Goal: Task Accomplishment & Management: Use online tool/utility

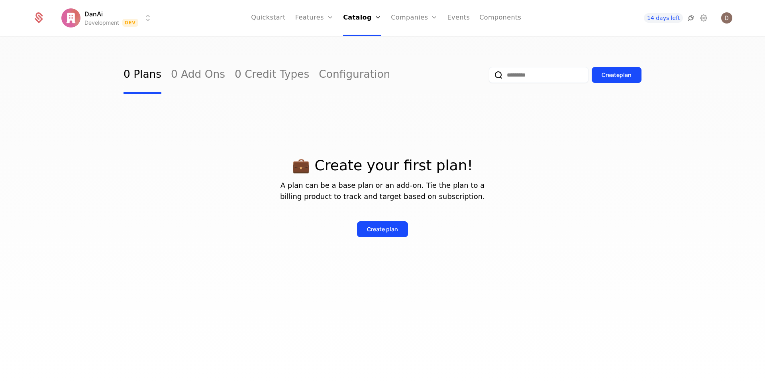
click at [687, 21] on icon at bounding box center [691, 18] width 10 height 10
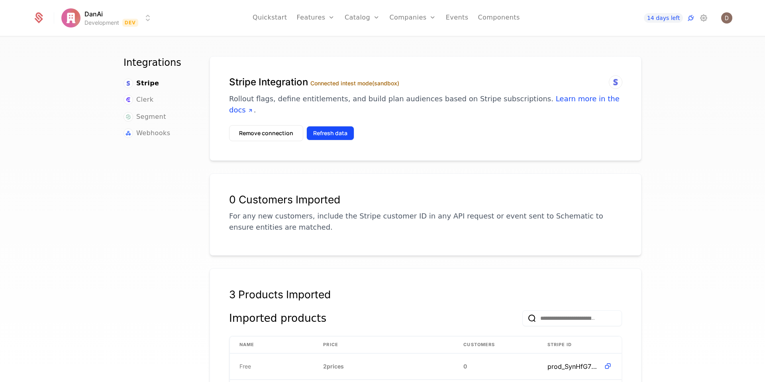
click at [347, 126] on button "Refresh data" at bounding box center [331, 133] width 48 height 14
drag, startPoint x: 327, startPoint y: 134, endPoint x: 334, endPoint y: 136, distance: 7.4
click at [330, 136] on div "Stripe Integration Connected in test mode (sandbox) Rollout flags, define entit…" at bounding box center [426, 108] width 432 height 104
click at [335, 128] on button "Refresh data" at bounding box center [331, 133] width 48 height 14
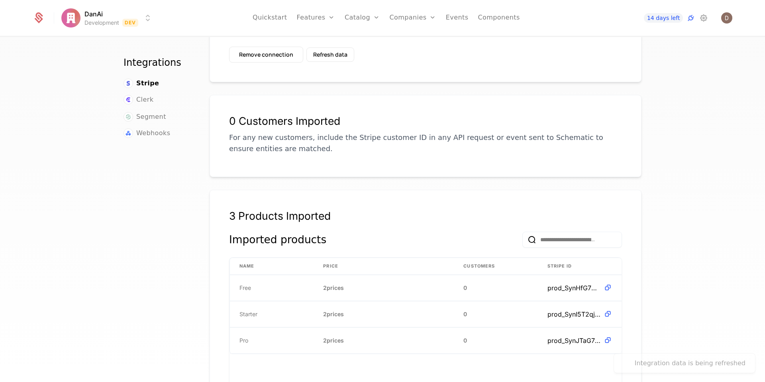
scroll to position [117, 0]
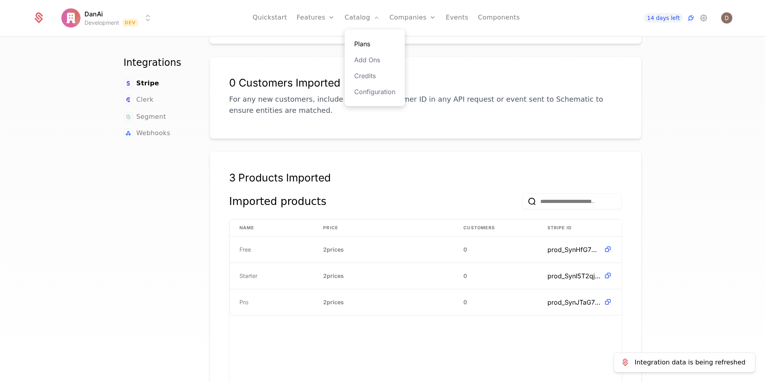
click at [367, 41] on link "Plans" at bounding box center [374, 44] width 41 height 10
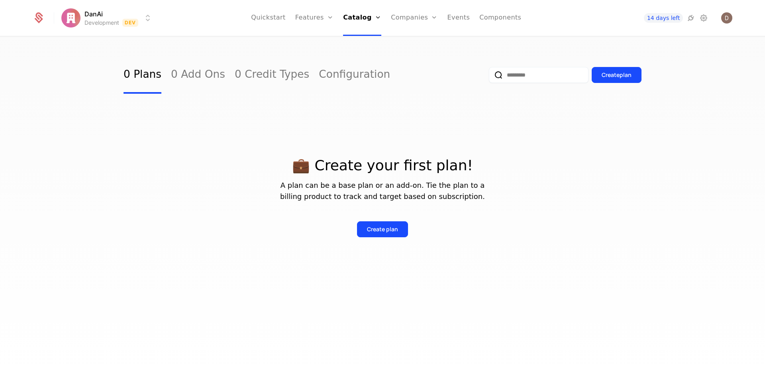
click at [589, 260] on div "💼 Create your first plan! A plan can be a base plan or an add-on. Tie the plan …" at bounding box center [383, 188] width 518 height 188
click at [384, 225] on div "Create plan" at bounding box center [382, 229] width 31 height 8
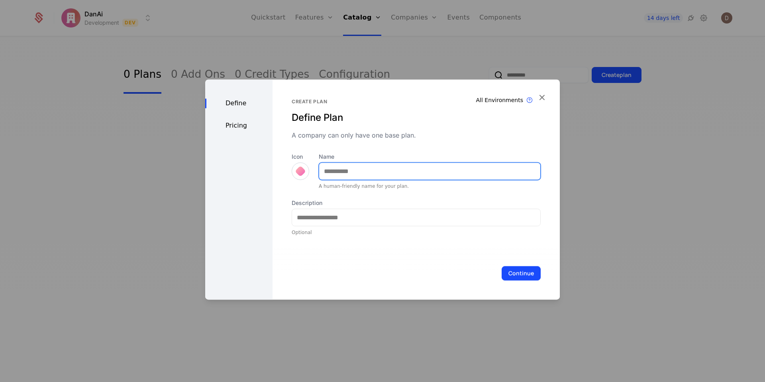
click at [347, 172] on input "Name" at bounding box center [429, 171] width 221 height 17
type input "****"
click at [298, 177] on div at bounding box center [301, 171] width 18 height 18
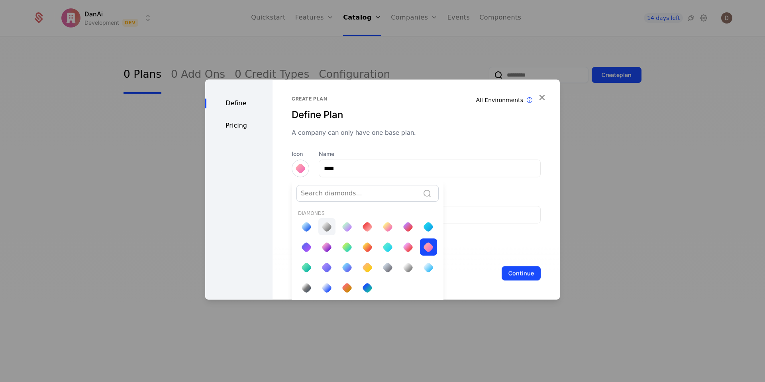
click at [323, 225] on div at bounding box center [326, 226] width 11 height 11
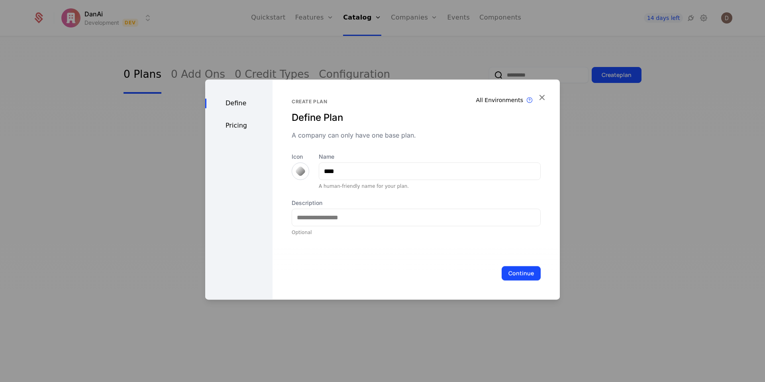
scroll to position [0, 0]
click at [360, 217] on input "Description" at bounding box center [416, 217] width 248 height 17
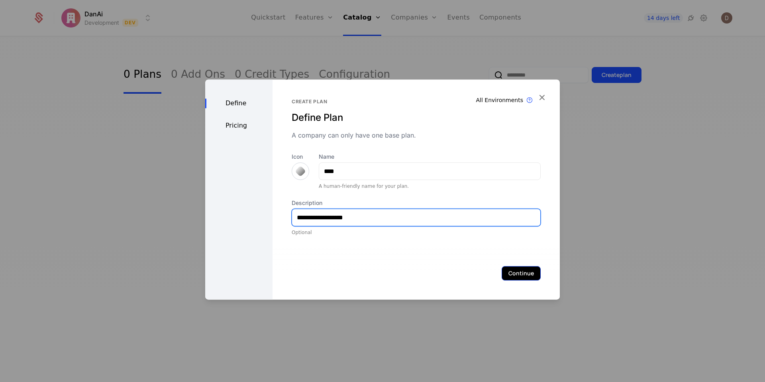
type input "**********"
click at [523, 274] on button "Continue" at bounding box center [521, 273] width 39 height 14
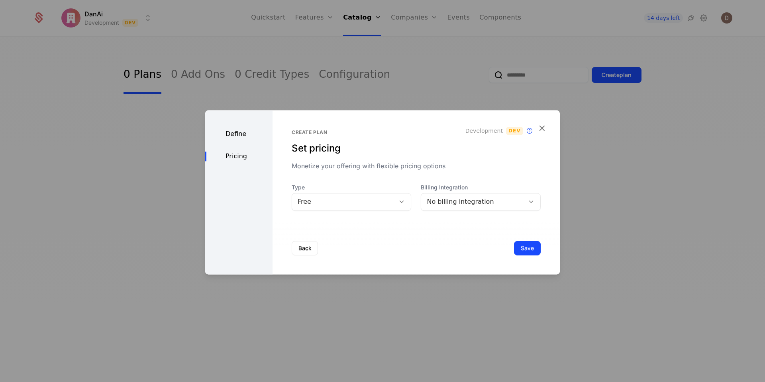
click at [286, 249] on div "Back Save" at bounding box center [416, 248] width 287 height 53
click at [317, 250] on div "Back Save" at bounding box center [416, 248] width 287 height 53
click at [303, 250] on button "Back" at bounding box center [305, 248] width 26 height 14
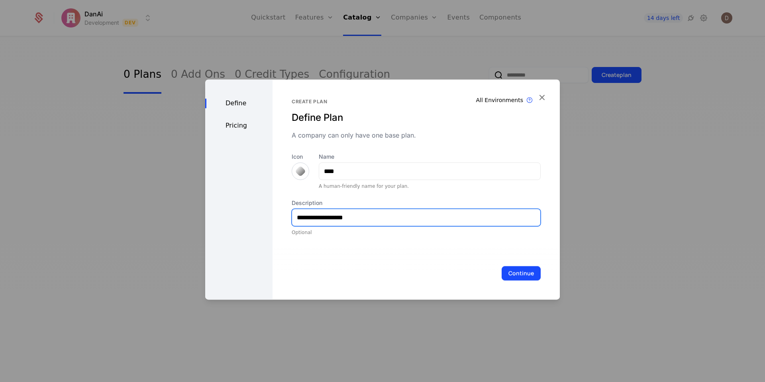
click at [343, 218] on input "**********" at bounding box center [416, 217] width 248 height 17
type input "**********"
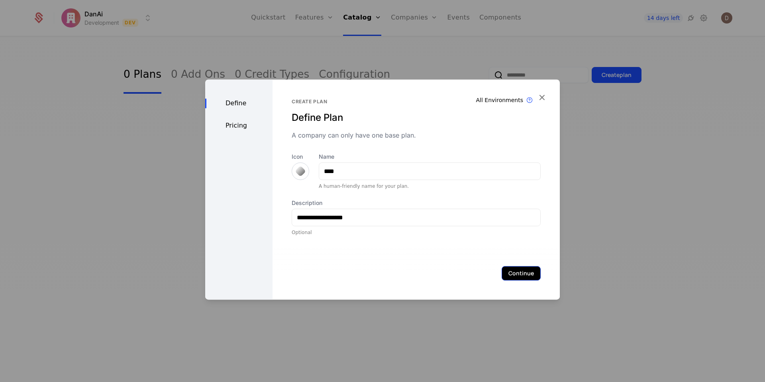
click at [526, 276] on button "Continue" at bounding box center [521, 273] width 39 height 14
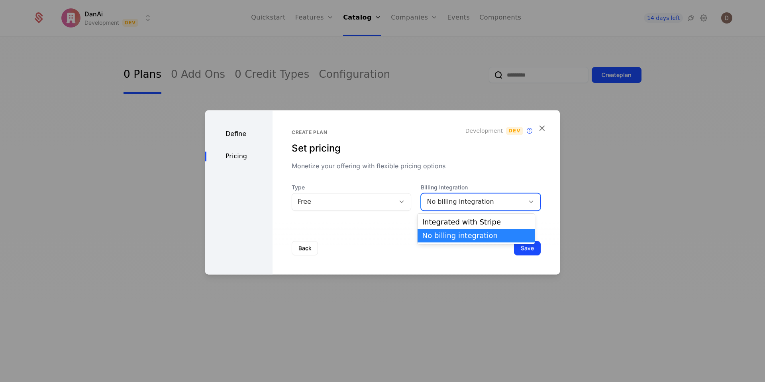
click at [449, 201] on div "No billing integration" at bounding box center [473, 202] width 92 height 10
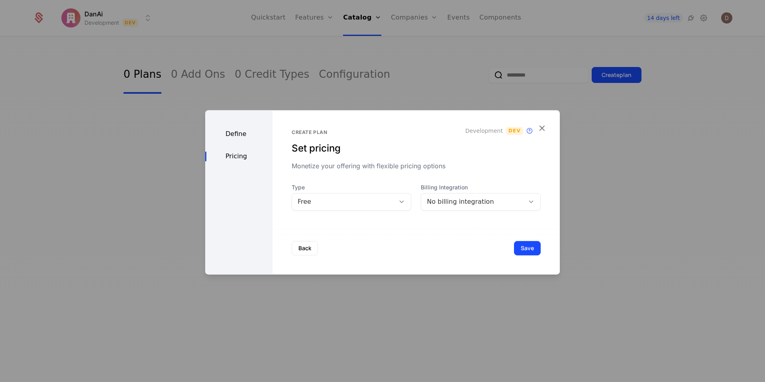
click at [460, 210] on div "Create plan Set pricing Monetize your offering with flexible pricing options De…" at bounding box center [416, 192] width 287 height 164
click at [458, 209] on div "No billing integration" at bounding box center [481, 202] width 120 height 18
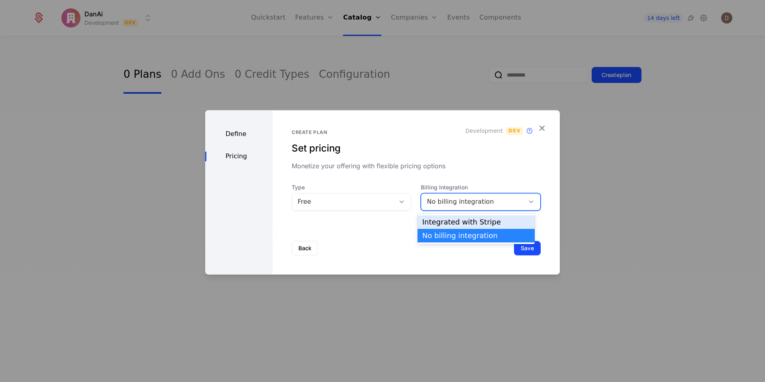
click at [456, 221] on div "Integrated with Stripe" at bounding box center [477, 221] width 108 height 7
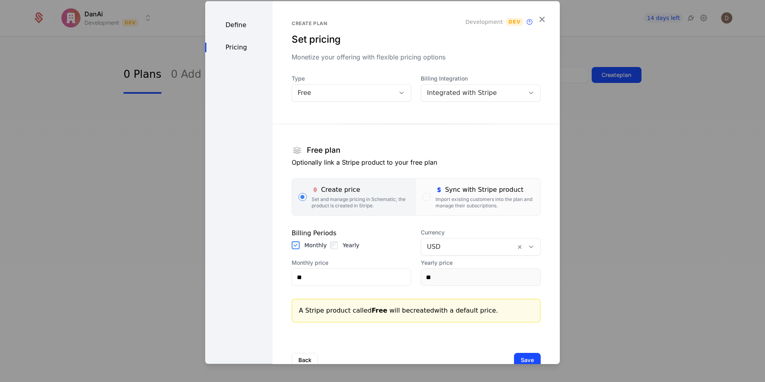
click at [337, 245] on div "Yearly" at bounding box center [345, 245] width 30 height 8
click at [460, 280] on input "**" at bounding box center [480, 277] width 119 height 17
click at [348, 282] on input "**" at bounding box center [351, 277] width 119 height 17
click at [537, 16] on icon "button" at bounding box center [542, 19] width 10 height 10
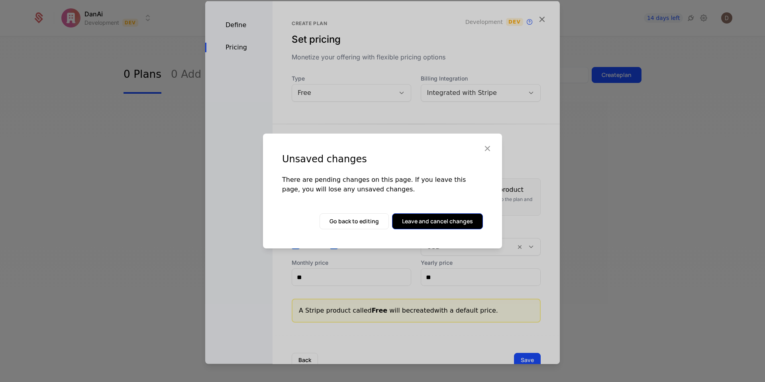
click at [435, 222] on button "Leave and cancel changes" at bounding box center [437, 221] width 91 height 16
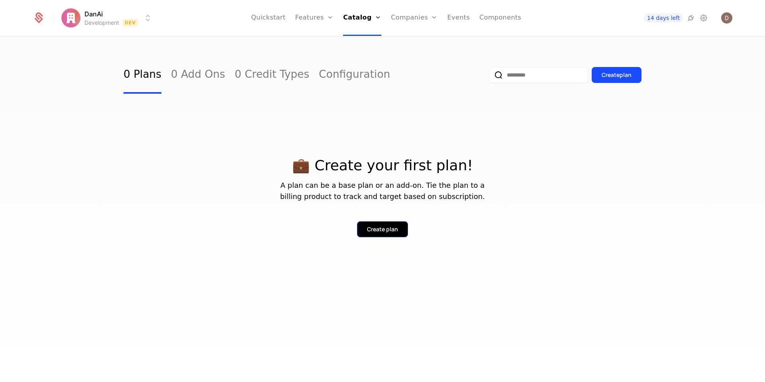
click at [382, 225] on button "Create plan" at bounding box center [382, 229] width 51 height 16
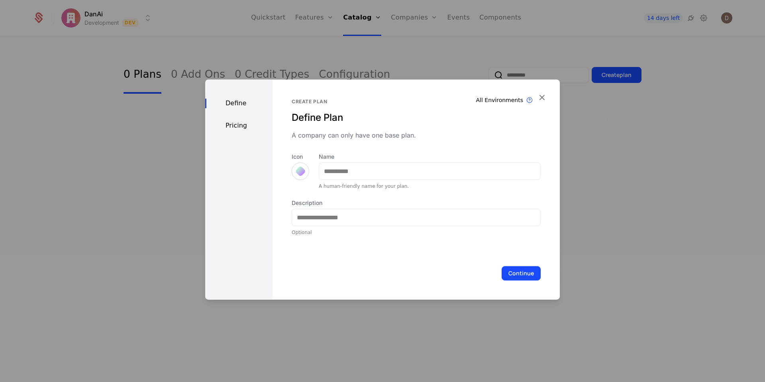
click at [301, 174] on div at bounding box center [300, 170] width 11 height 11
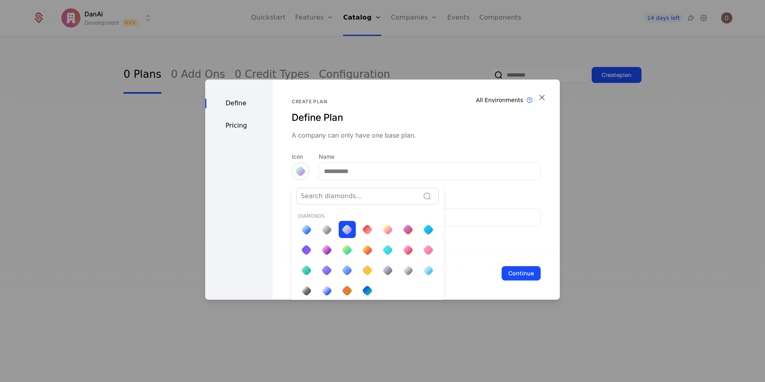
scroll to position [3, 0]
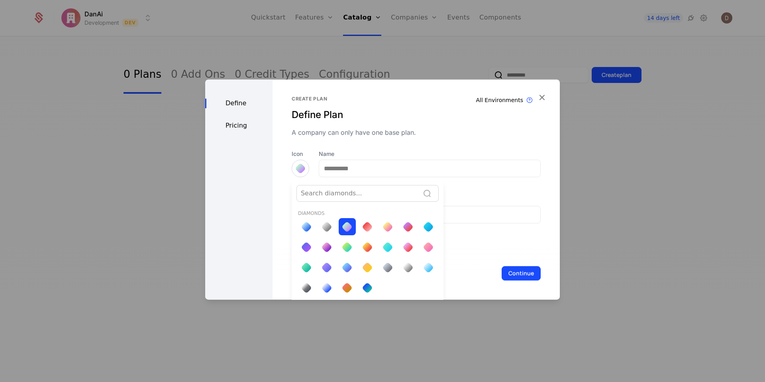
click at [325, 224] on div at bounding box center [326, 226] width 11 height 11
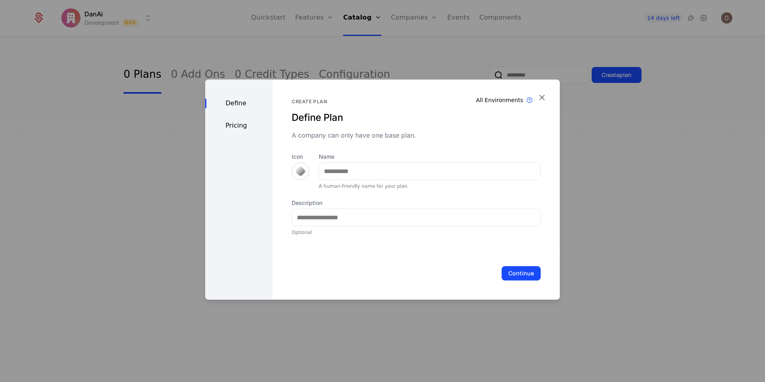
scroll to position [0, 0]
click at [351, 169] on input "Name" at bounding box center [429, 171] width 221 height 17
type input "****"
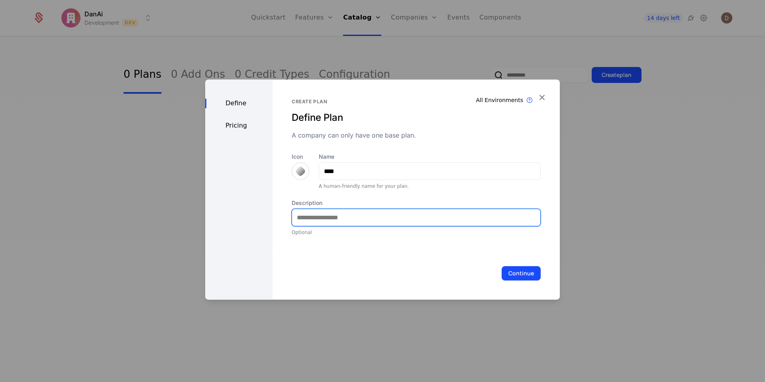
click at [368, 224] on input "Description" at bounding box center [416, 217] width 248 height 17
type input "**********"
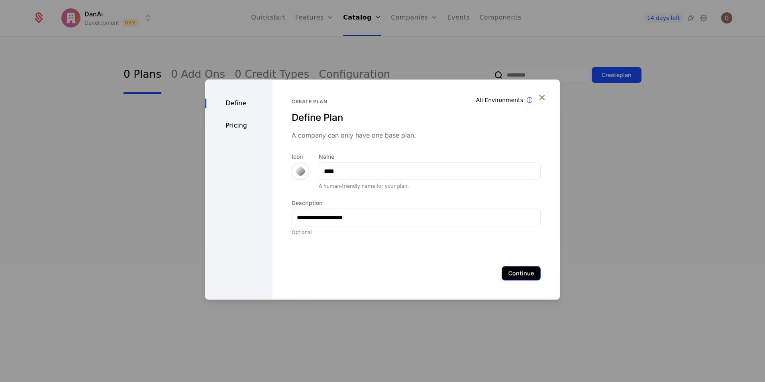
click at [496, 277] on div "Continue" at bounding box center [416, 273] width 287 height 53
click at [521, 268] on button "Continue" at bounding box center [521, 273] width 39 height 14
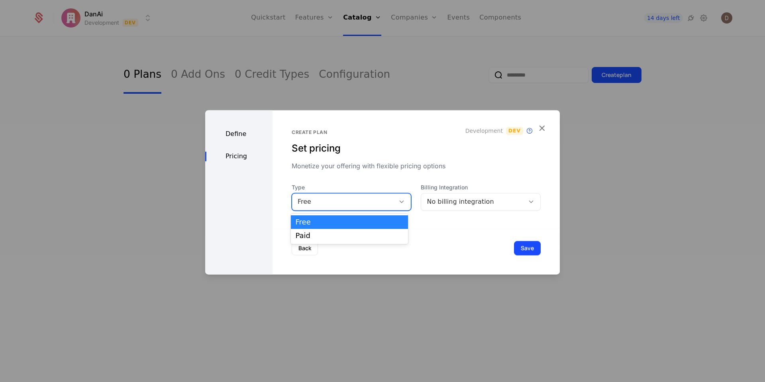
click at [331, 205] on div "Free" at bounding box center [344, 202] width 92 height 10
click at [331, 206] on div "Free" at bounding box center [344, 202] width 92 height 10
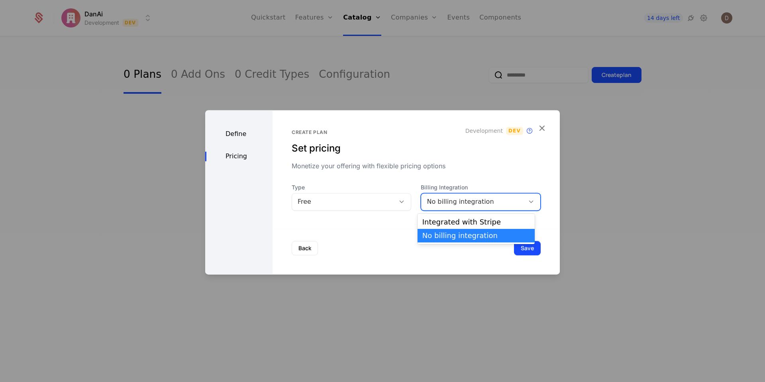
click at [457, 204] on div "No billing integration" at bounding box center [473, 202] width 92 height 10
click at [450, 222] on div "Integrated with Stripe" at bounding box center [477, 221] width 108 height 7
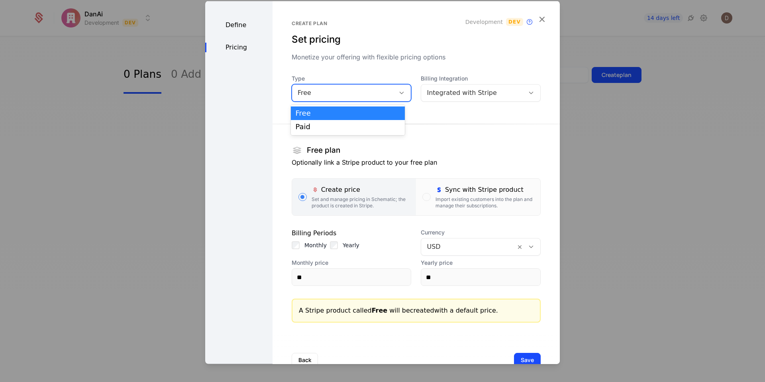
click at [345, 99] on div "Free" at bounding box center [352, 93] width 120 height 18
click at [423, 198] on div "button" at bounding box center [427, 197] width 8 height 8
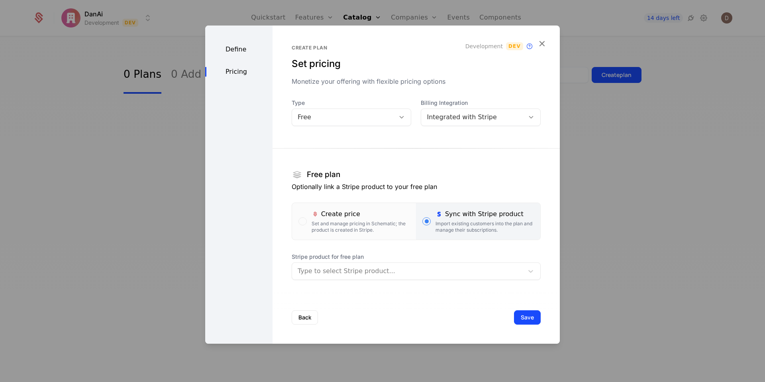
click at [377, 264] on div "Type to select Stripe product..." at bounding box center [416, 271] width 249 height 18
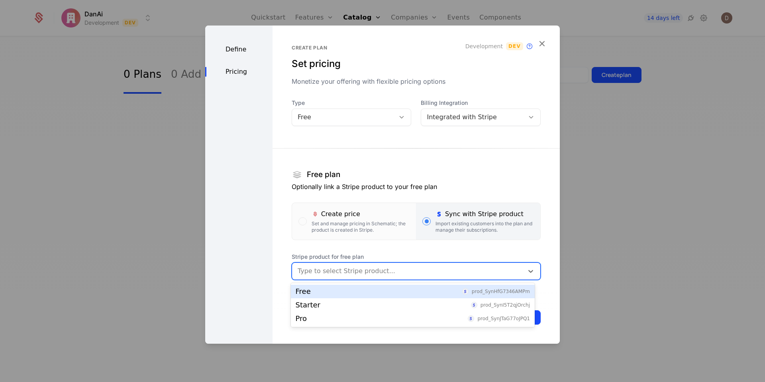
click at [357, 290] on div "Free prod_SynHfG7346AMPm" at bounding box center [413, 291] width 234 height 7
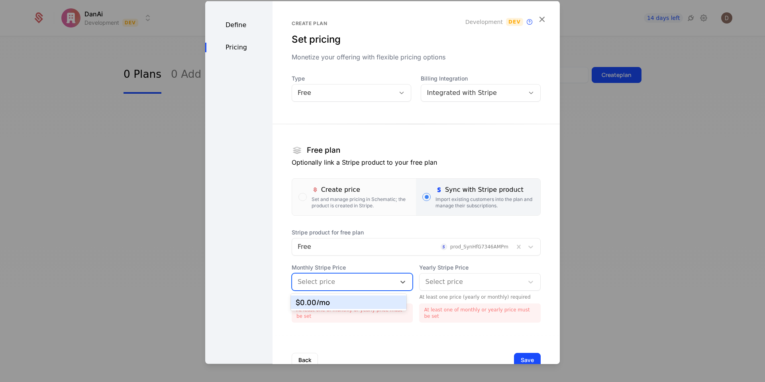
click at [365, 285] on div at bounding box center [344, 281] width 93 height 11
drag, startPoint x: 362, startPoint y: 300, endPoint x: 409, endPoint y: 291, distance: 48.2
click at [362, 300] on div "$0.00 /mo" at bounding box center [349, 302] width 106 height 7
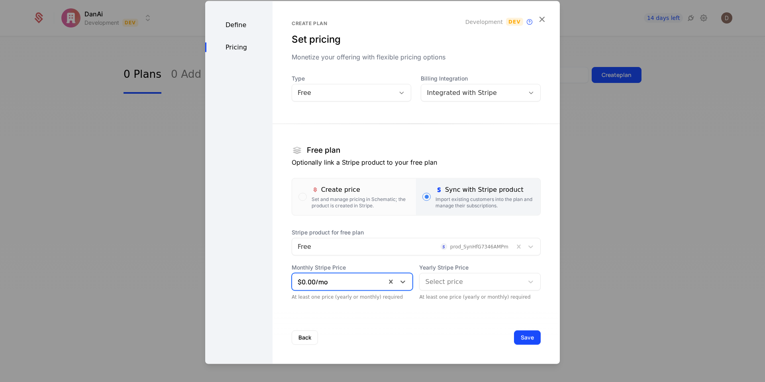
click at [444, 285] on div at bounding box center [471, 281] width 93 height 11
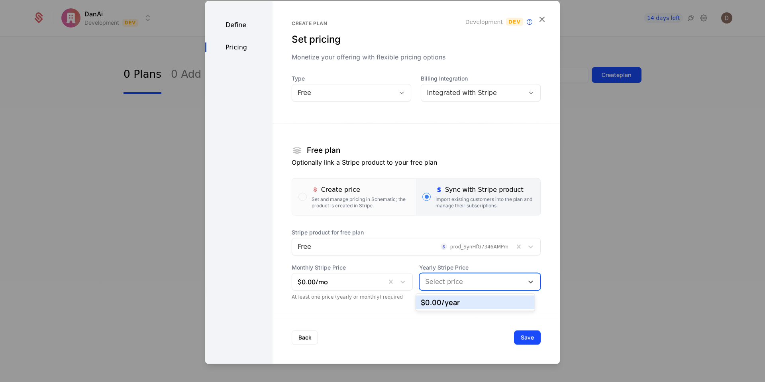
click at [446, 306] on div "$0.00 /year" at bounding box center [475, 302] width 109 height 7
click at [521, 336] on button "Save" at bounding box center [527, 337] width 27 height 14
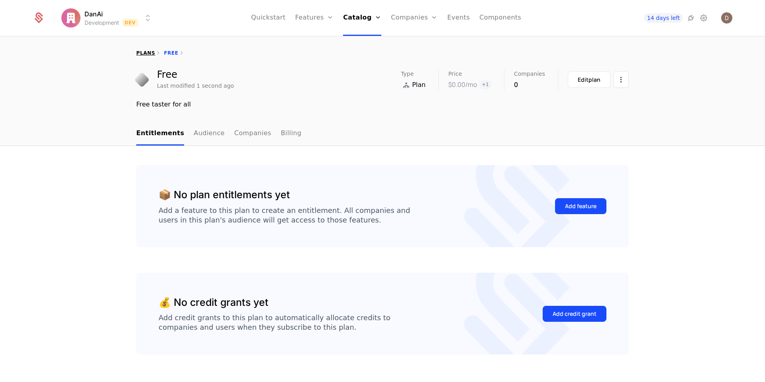
click at [139, 54] on link "plans" at bounding box center [145, 53] width 19 height 6
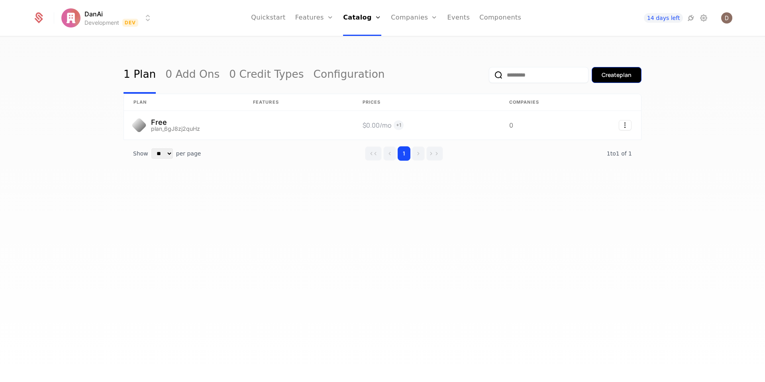
click at [640, 79] on button "Create plan" at bounding box center [617, 75] width 50 height 16
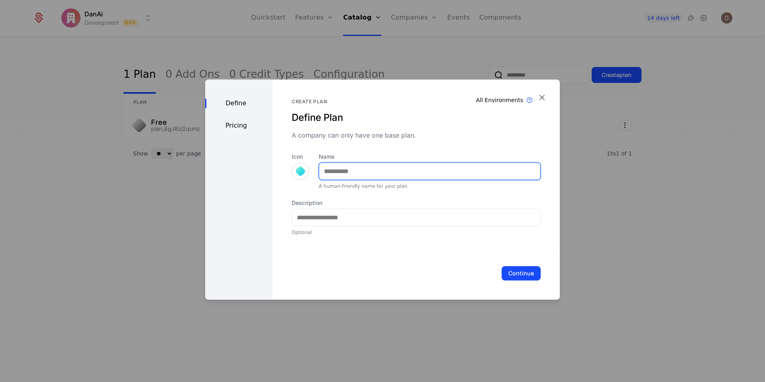
click at [364, 172] on input "Name" at bounding box center [429, 171] width 221 height 17
type input "*******"
click at [299, 176] on div at bounding box center [301, 171] width 18 height 18
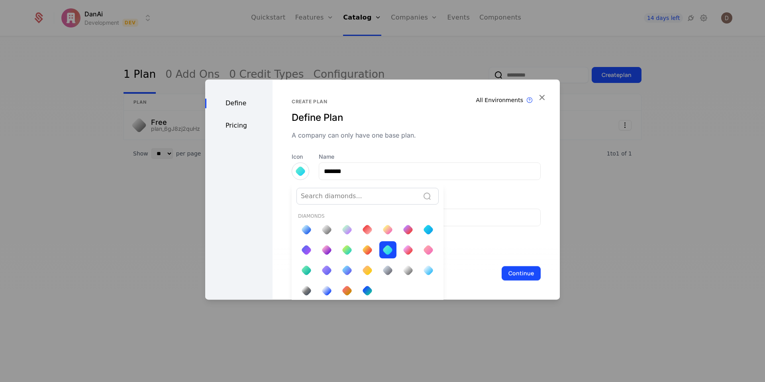
scroll to position [3, 0]
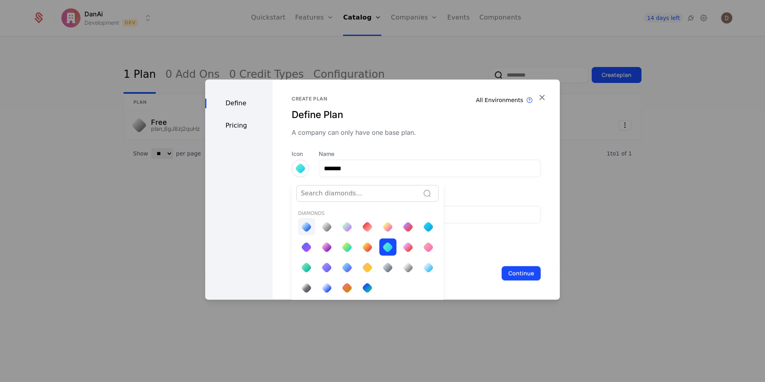
click at [303, 224] on div at bounding box center [306, 226] width 11 height 11
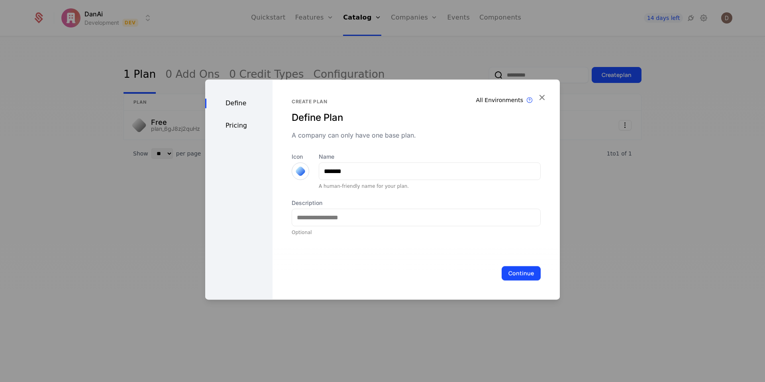
scroll to position [0, 0]
click at [385, 220] on input "Description" at bounding box center [416, 217] width 248 height 17
type input "*"
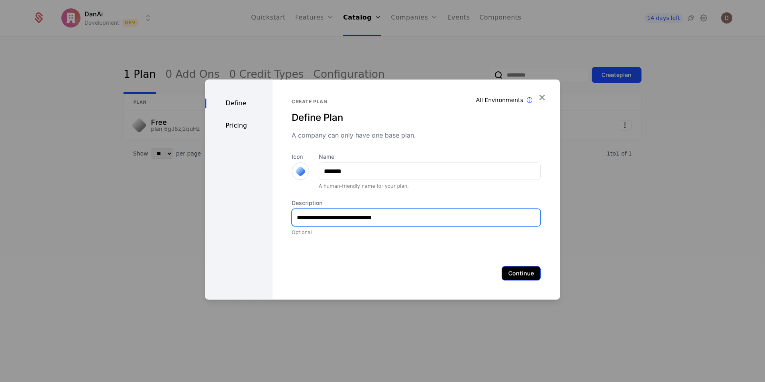
type input "**********"
click at [512, 271] on button "Continue" at bounding box center [521, 273] width 39 height 14
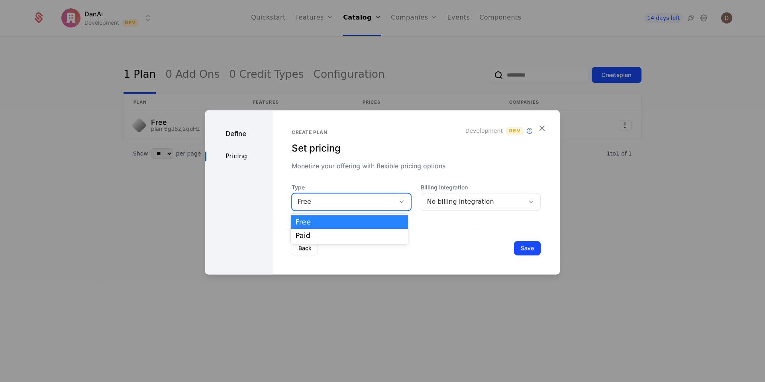
drag, startPoint x: 363, startPoint y: 200, endPoint x: 357, endPoint y: 215, distance: 16.1
click at [363, 200] on div "Free" at bounding box center [344, 202] width 92 height 10
click at [362, 233] on div "Paid" at bounding box center [350, 235] width 108 height 7
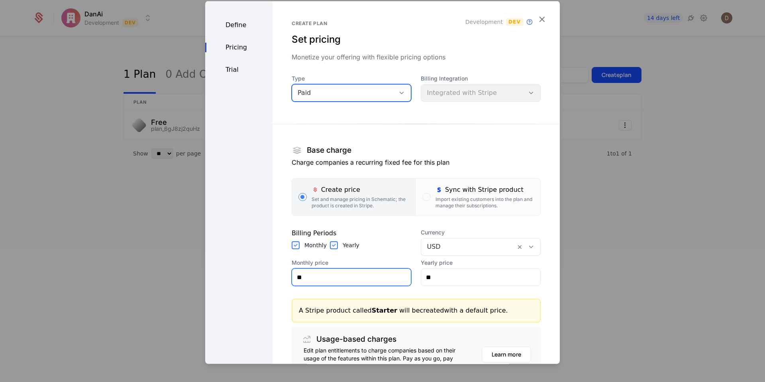
click at [344, 280] on input "**" at bounding box center [351, 277] width 119 height 17
click at [423, 195] on div "button" at bounding box center [427, 197] width 8 height 8
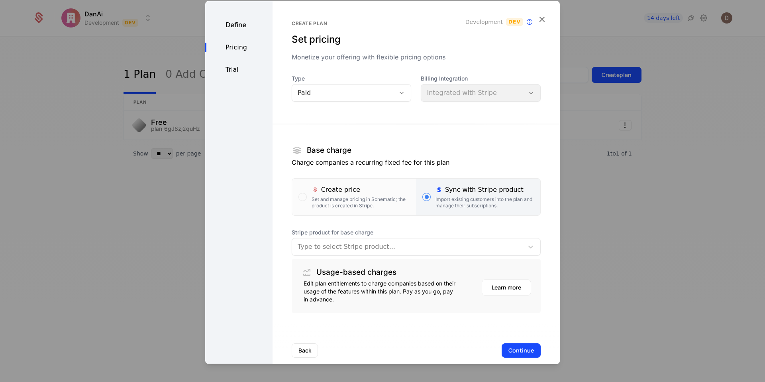
click at [355, 245] on div at bounding box center [408, 246] width 220 height 11
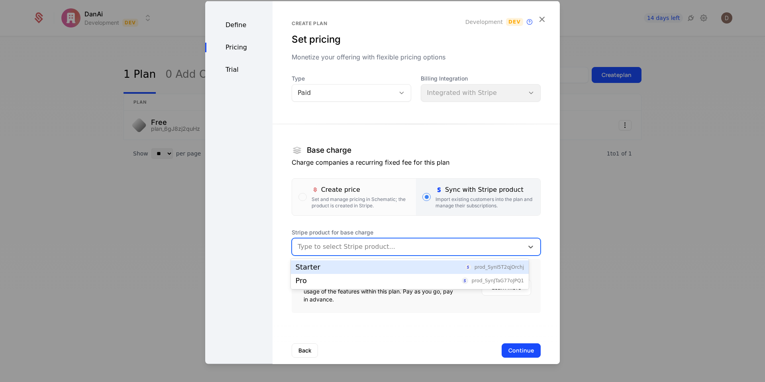
click at [356, 265] on div "Starter prod_SynI5T2qjOrchj" at bounding box center [410, 267] width 228 height 7
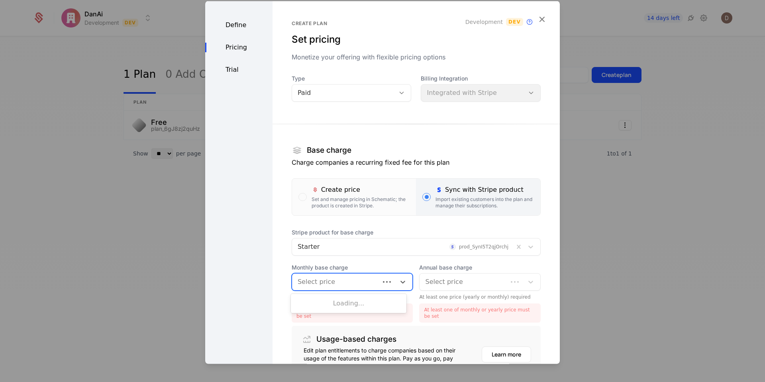
click at [348, 280] on div at bounding box center [336, 281] width 77 height 11
click at [352, 303] on div "$4.99 /mo" at bounding box center [349, 302] width 106 height 7
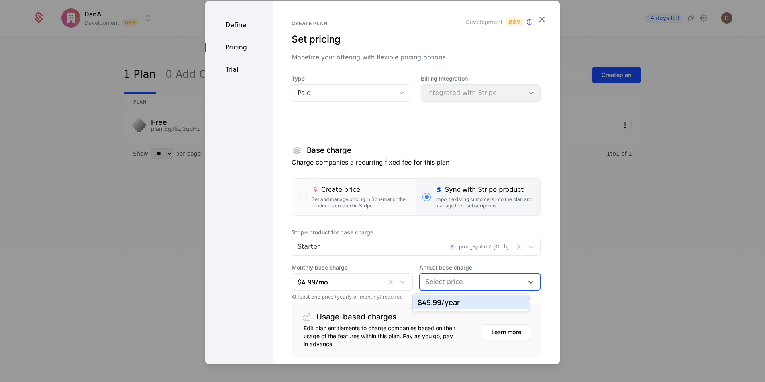
click at [434, 280] on div at bounding box center [471, 281] width 93 height 11
click at [445, 305] on div "$49.99 /year" at bounding box center [471, 302] width 106 height 7
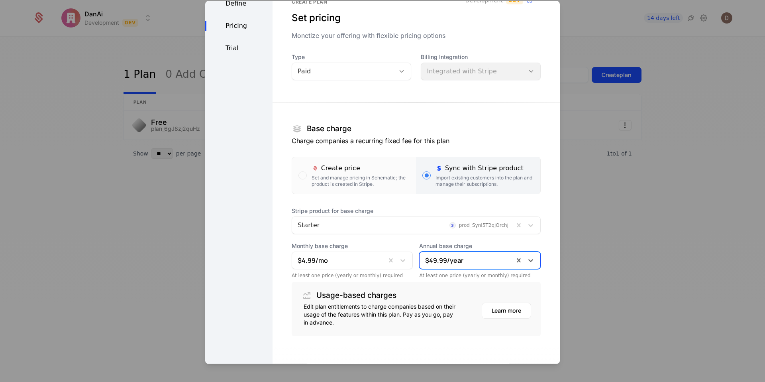
scroll to position [57, 0]
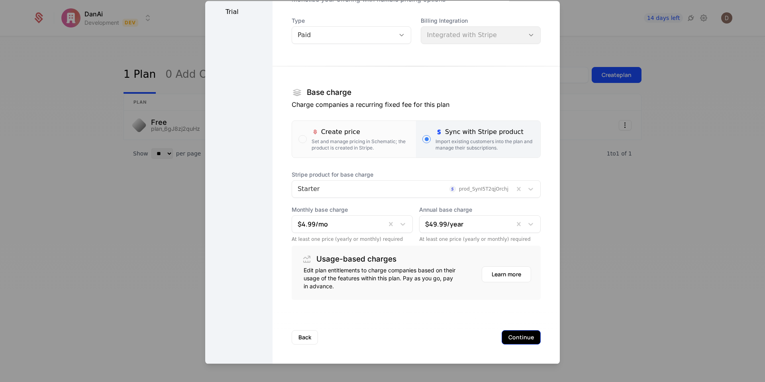
click at [517, 336] on button "Continue" at bounding box center [521, 337] width 39 height 14
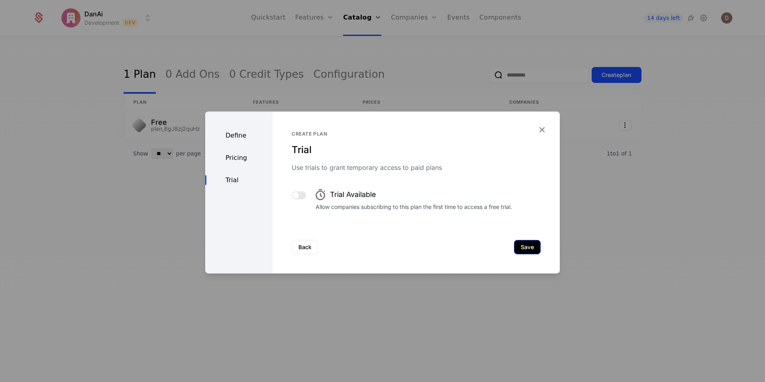
click at [521, 249] on button "Save" at bounding box center [527, 247] width 27 height 14
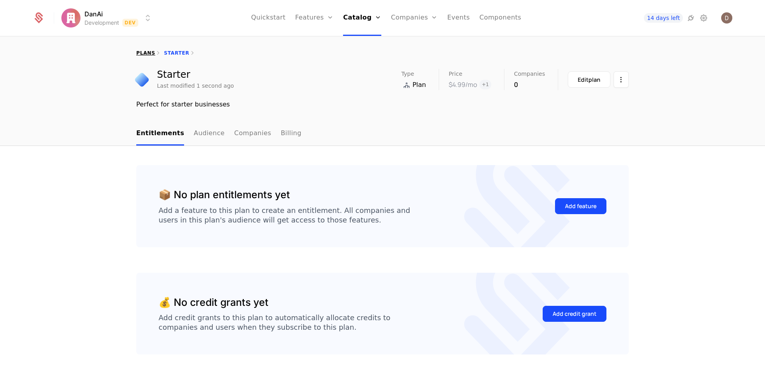
click at [144, 54] on link "plans" at bounding box center [145, 53] width 19 height 6
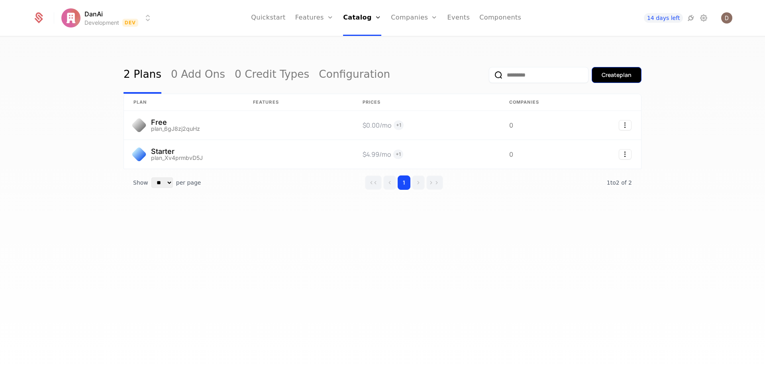
click at [619, 80] on button "Create plan" at bounding box center [617, 75] width 50 height 16
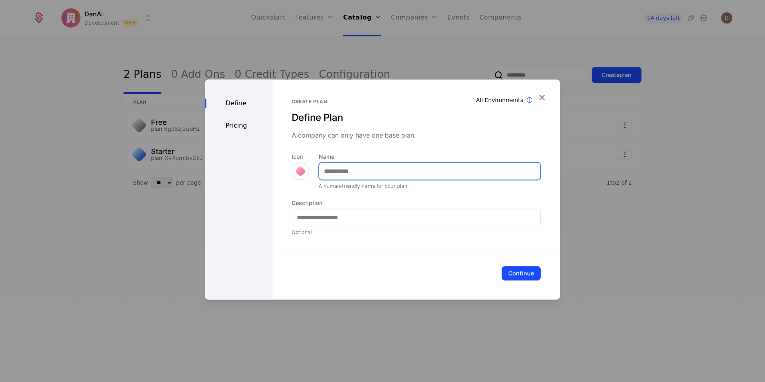
click at [422, 177] on input "Name" at bounding box center [429, 171] width 221 height 17
type input "***"
click at [398, 227] on div "Description Optional" at bounding box center [416, 217] width 249 height 37
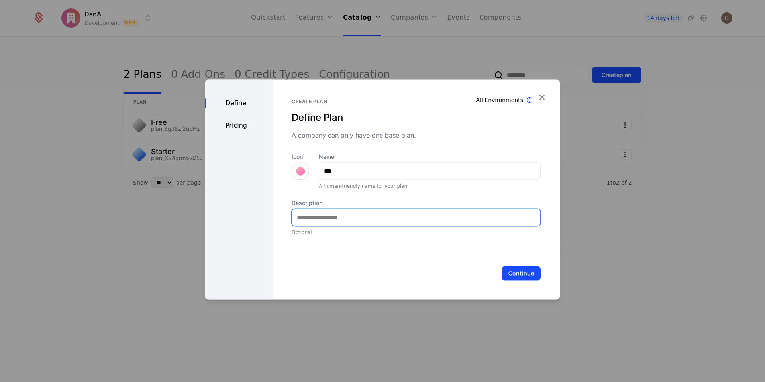
click at [397, 225] on input "Description" at bounding box center [416, 217] width 248 height 17
type input "**********"
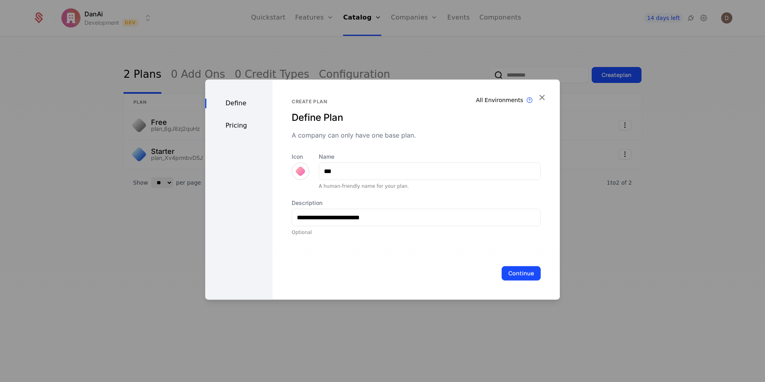
click at [523, 282] on div "Continue" at bounding box center [416, 273] width 287 height 53
click at [517, 278] on button "Continue" at bounding box center [521, 273] width 39 height 14
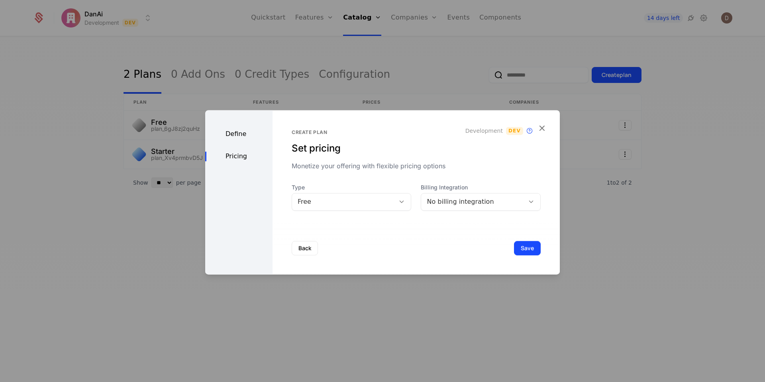
click at [369, 200] on div "Free" at bounding box center [344, 202] width 92 height 10
click at [368, 200] on div "Free" at bounding box center [344, 202] width 92 height 10
click at [376, 206] on div "Free" at bounding box center [344, 202] width 92 height 10
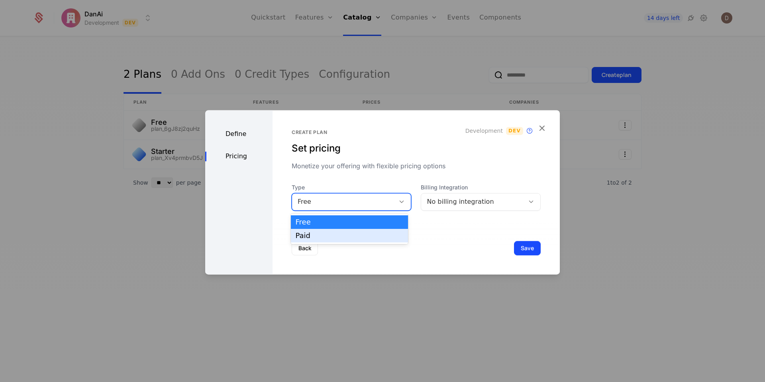
click at [380, 230] on div "Paid" at bounding box center [349, 236] width 117 height 14
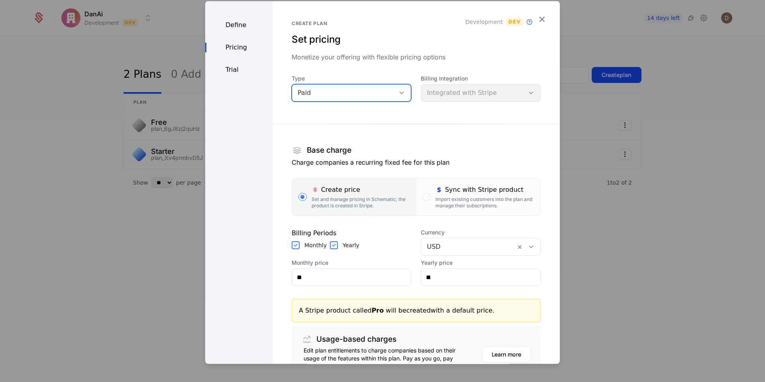
click at [465, 98] on div "Billing Integration Integrated with Stripe" at bounding box center [481, 88] width 120 height 27
click at [436, 196] on div "Import existing customers into the plan and manage their subscriptions." at bounding box center [485, 202] width 98 height 13
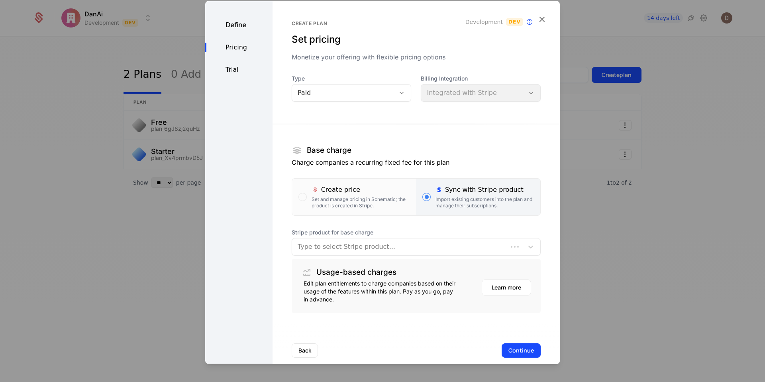
click at [419, 251] on div at bounding box center [400, 246] width 205 height 11
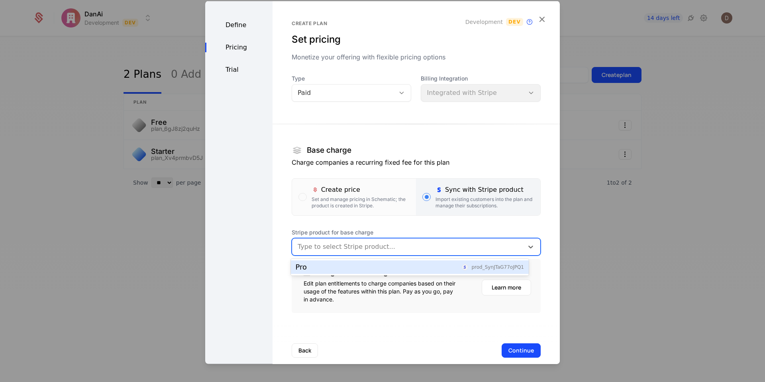
click at [413, 264] on div "Pro prod_SynJTaG77oJPQ1" at bounding box center [410, 267] width 228 height 7
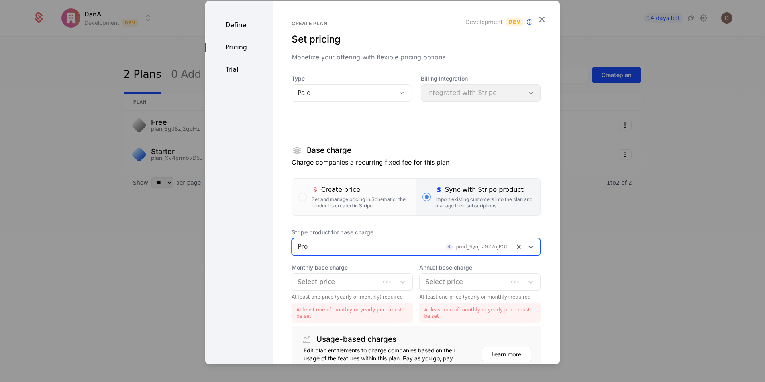
drag, startPoint x: 391, startPoint y: 292, endPoint x: 381, endPoint y: 285, distance: 12.1
click at [389, 290] on div "Monthly base charge Select price At least one price (yearly or monthly) require…" at bounding box center [353, 293] width 122 height 59
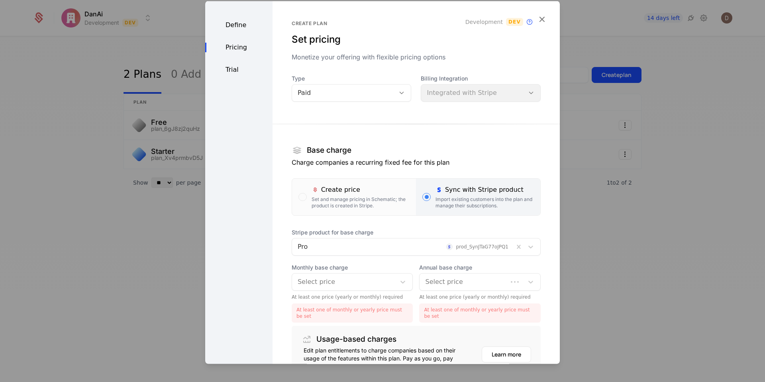
click at [378, 282] on div at bounding box center [344, 281] width 93 height 11
drag, startPoint x: 362, startPoint y: 304, endPoint x: 383, endPoint y: 302, distance: 20.9
click at [363, 304] on div "$9.99 /mo" at bounding box center [349, 302] width 106 height 7
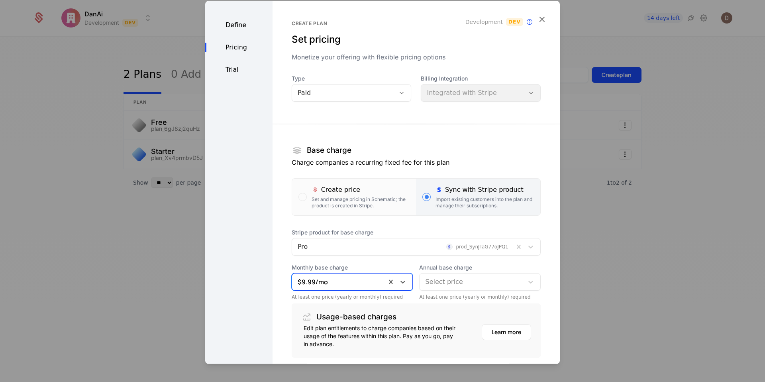
drag, startPoint x: 439, startPoint y: 283, endPoint x: 440, endPoint y: 290, distance: 6.8
click at [439, 285] on div at bounding box center [471, 281] width 93 height 11
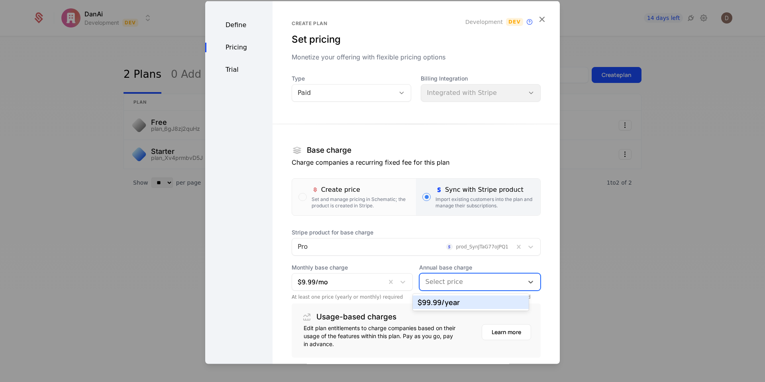
click at [442, 299] on div "$99.99 /year" at bounding box center [471, 302] width 106 height 7
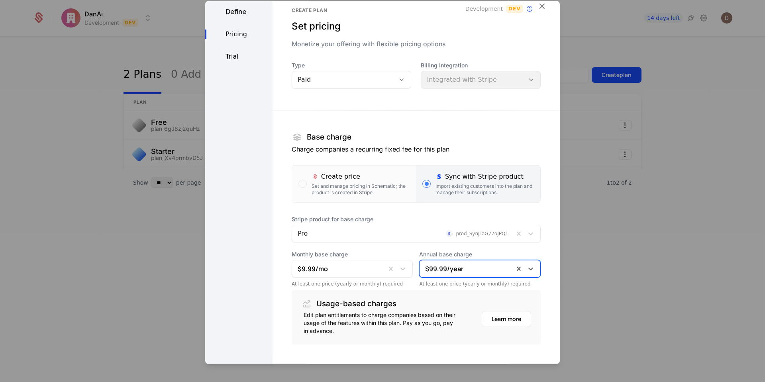
scroll to position [57, 0]
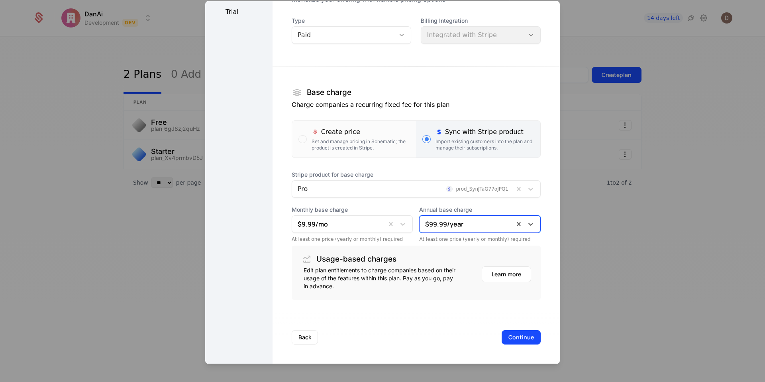
click at [509, 336] on button "Continue" at bounding box center [521, 337] width 39 height 14
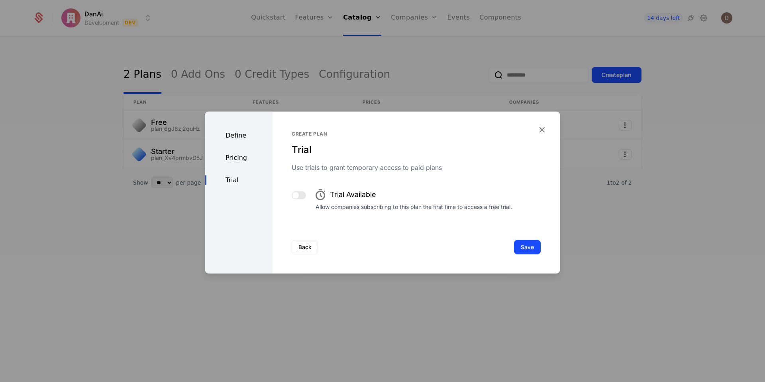
scroll to position [0, 0]
click at [527, 249] on button "Save" at bounding box center [527, 247] width 27 height 14
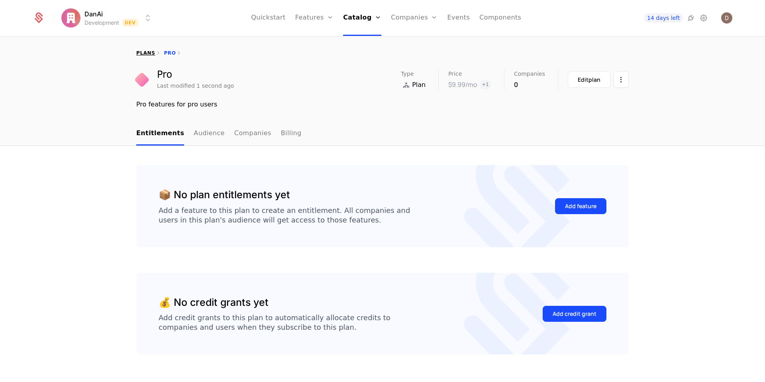
click at [143, 53] on link "plans" at bounding box center [145, 53] width 19 height 6
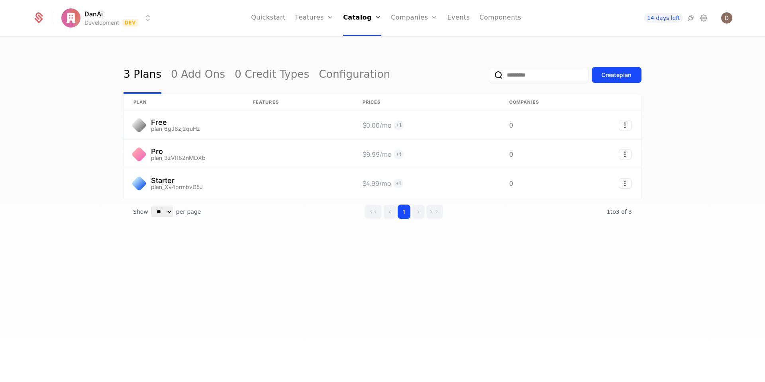
click at [364, 280] on div "3 Plans 0 Add Ons 0 Credit Types Configuration Create plan plan Features Prices…" at bounding box center [382, 212] width 765 height 350
click at [319, 21] on link "Features" at bounding box center [314, 18] width 38 height 36
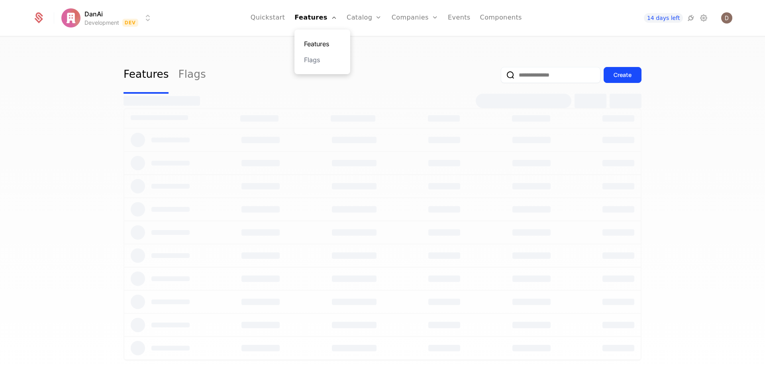
click at [322, 46] on link "Features" at bounding box center [322, 44] width 37 height 10
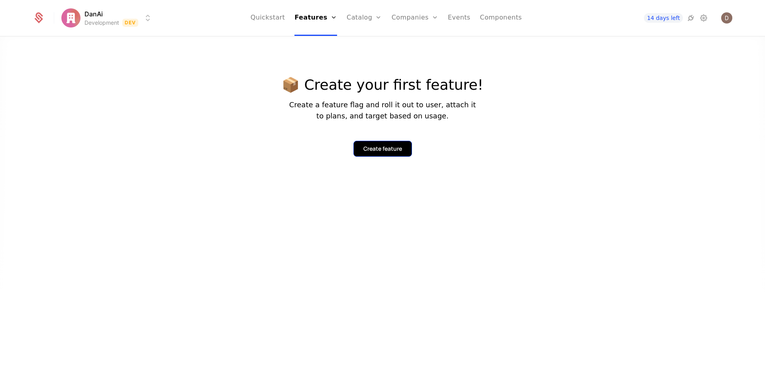
click at [383, 143] on button "Create feature" at bounding box center [383, 149] width 59 height 16
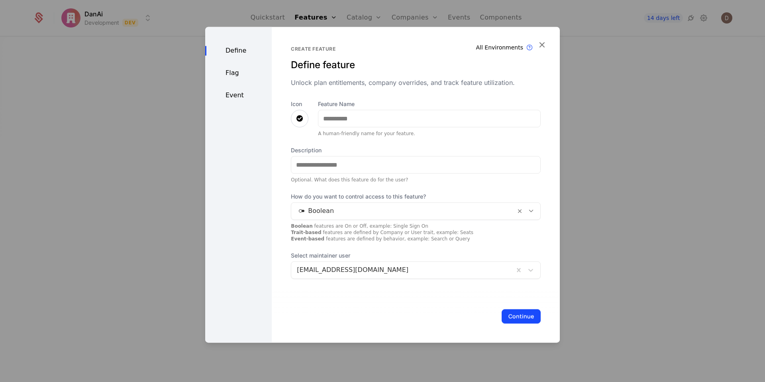
click at [292, 119] on div at bounding box center [300, 119] width 18 height 18
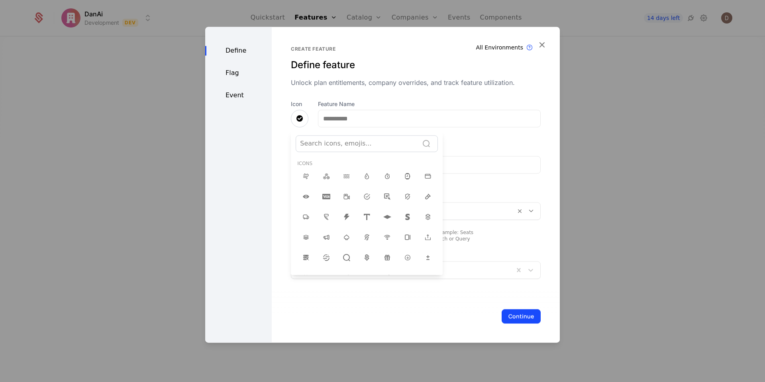
click at [343, 144] on div at bounding box center [357, 143] width 114 height 11
click at [315, 144] on div at bounding box center [357, 143] width 114 height 11
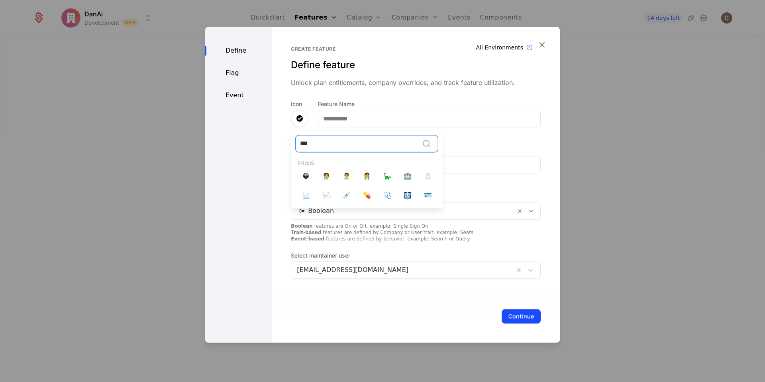
scroll to position [0, 0]
type input "*****"
click at [323, 175] on span "📄" at bounding box center [327, 176] width 8 height 10
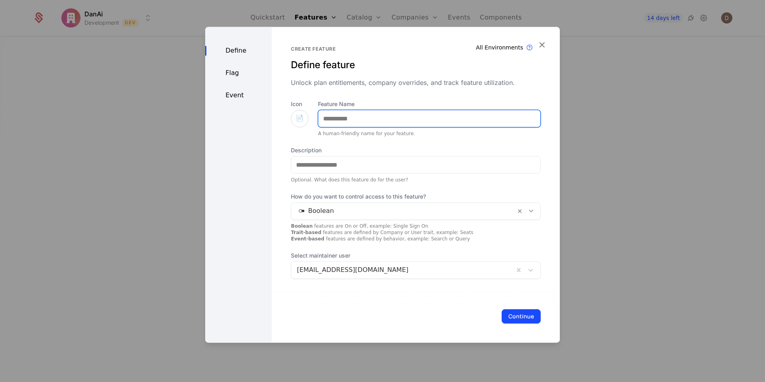
click at [389, 124] on input "Feature Name" at bounding box center [430, 118] width 222 height 17
type input "*****"
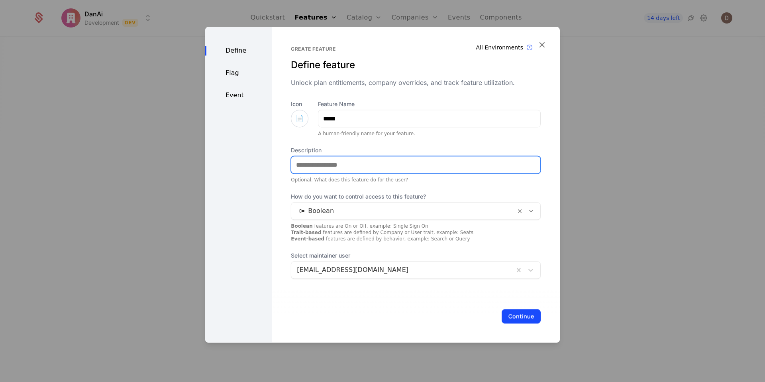
click at [371, 159] on input "Description" at bounding box center [415, 164] width 249 height 17
type input "**********"
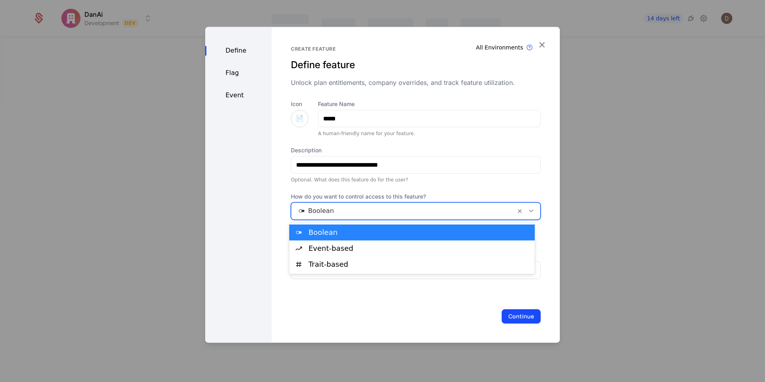
click at [497, 214] on div at bounding box center [403, 210] width 213 height 11
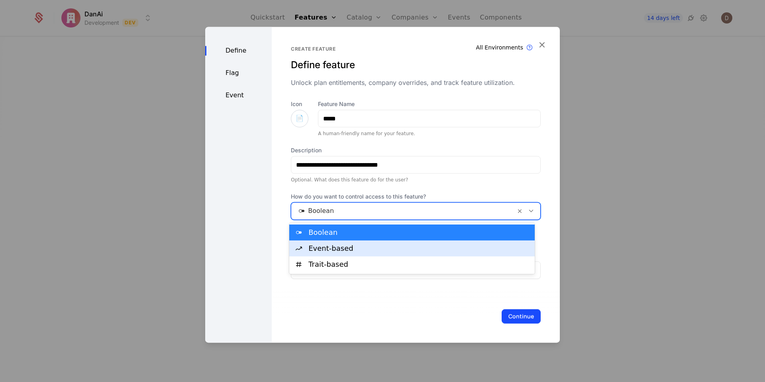
click at [431, 252] on div "Event-based" at bounding box center [420, 248] width 222 height 7
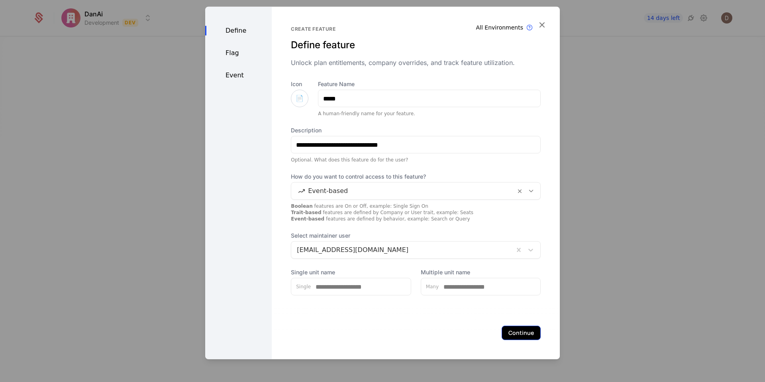
click at [523, 331] on button "Continue" at bounding box center [521, 333] width 39 height 14
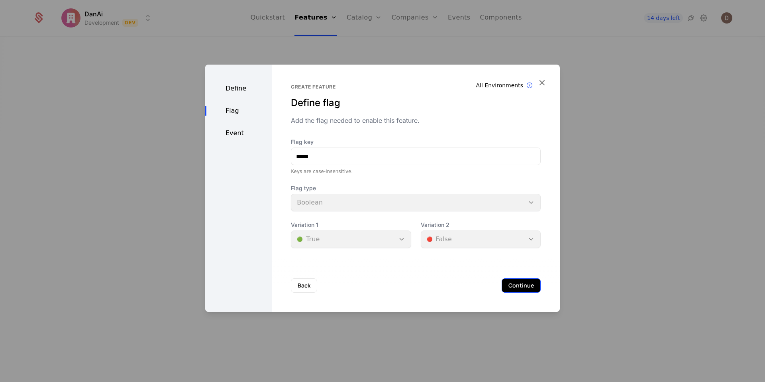
click at [507, 289] on button "Continue" at bounding box center [521, 285] width 39 height 14
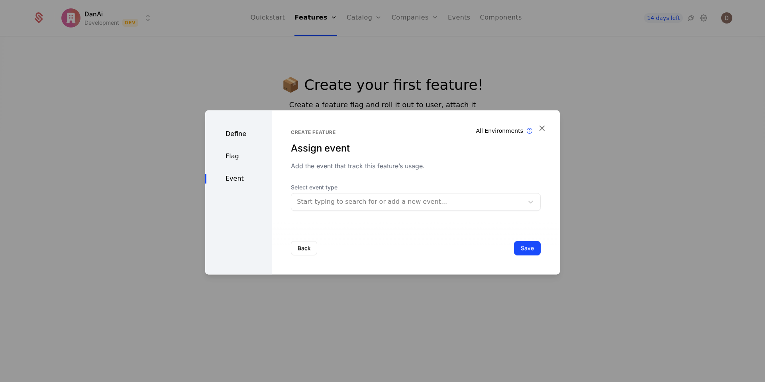
click at [364, 207] on div "Start typing to search for or add a new event..." at bounding box center [407, 202] width 232 height 14
click at [364, 207] on div at bounding box center [407, 201] width 221 height 11
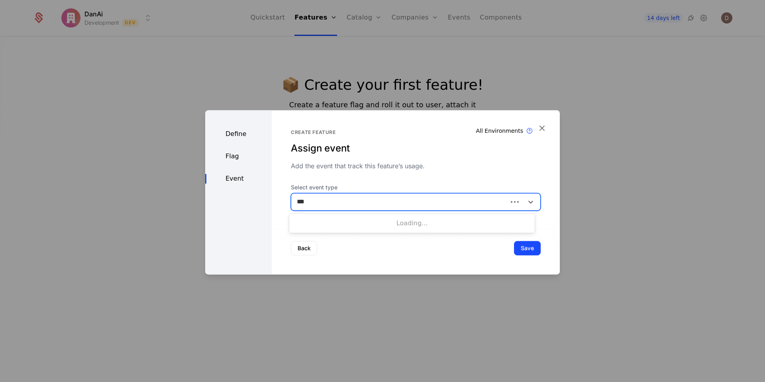
type input "****"
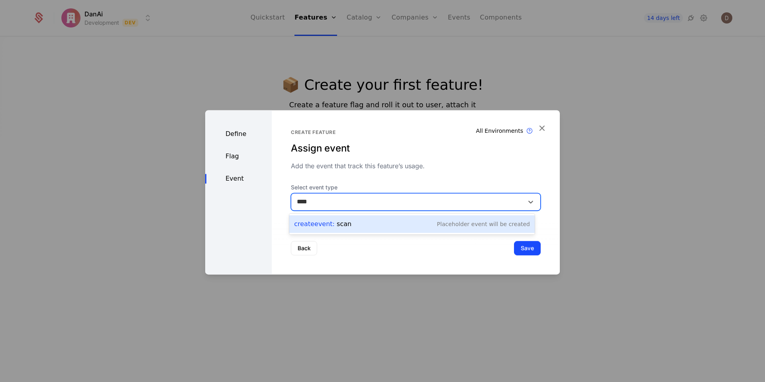
click at [353, 222] on div "Create Event : scan Placeholder Event will be created" at bounding box center [412, 223] width 236 height 11
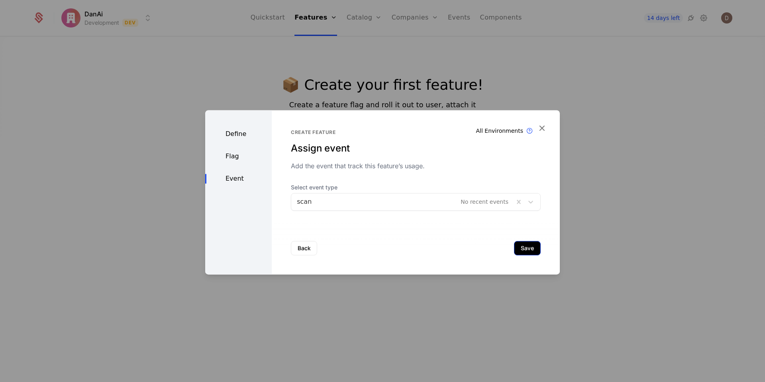
click at [520, 253] on button "Save" at bounding box center [527, 248] width 27 height 14
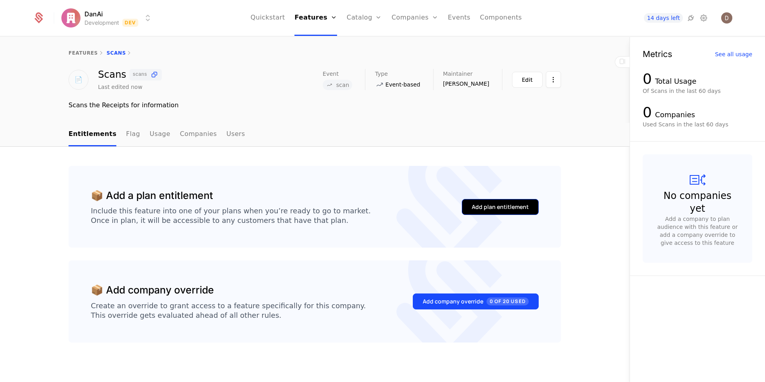
click at [503, 213] on button "Add plan entitlement" at bounding box center [500, 207] width 77 height 16
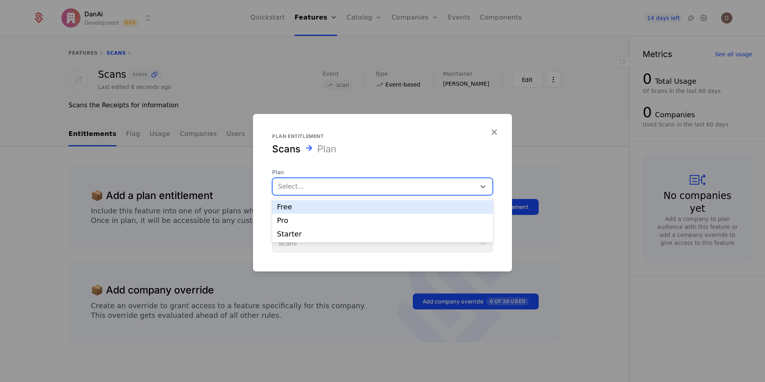
click at [374, 186] on div at bounding box center [374, 186] width 192 height 11
click at [366, 208] on div "Free" at bounding box center [382, 206] width 211 height 7
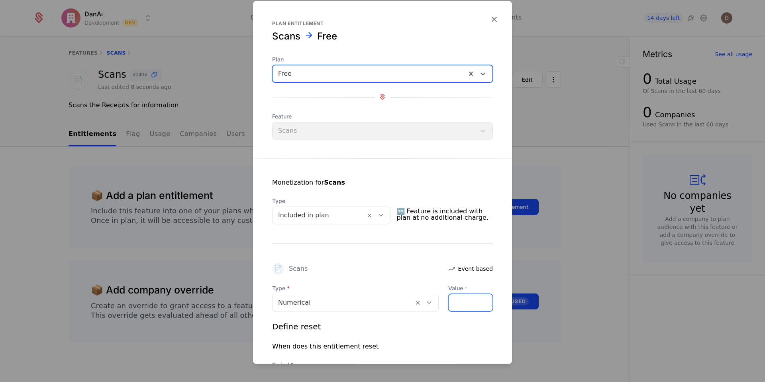
click at [461, 302] on input "Value *" at bounding box center [471, 302] width 44 height 17
type input "*"
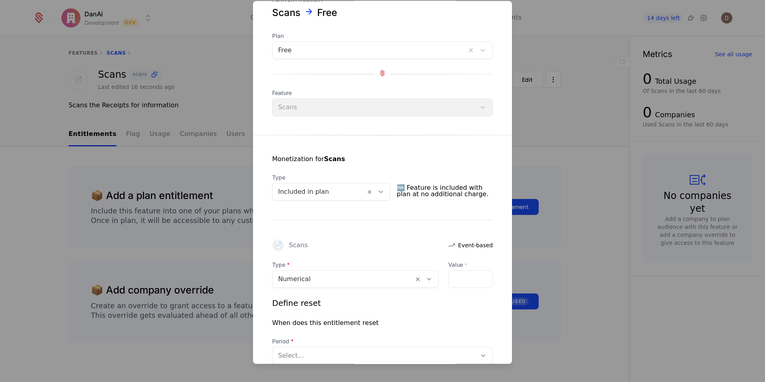
scroll to position [63, 0]
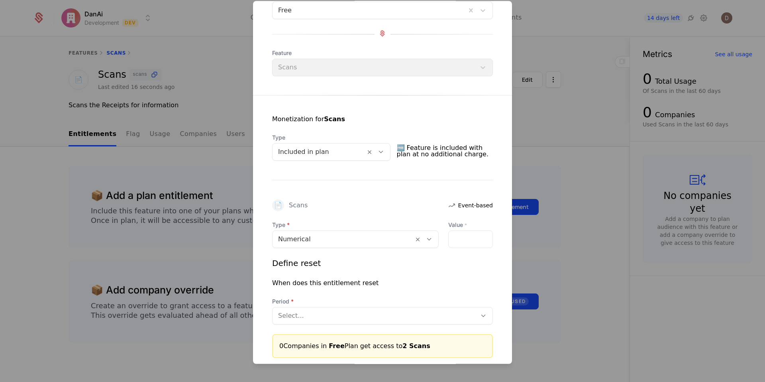
click at [345, 322] on div "Select..." at bounding box center [375, 316] width 204 height 14
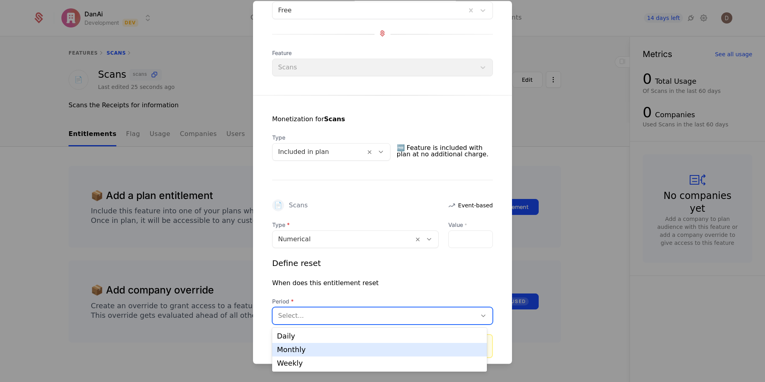
click at [356, 343] on div "Monthly" at bounding box center [379, 350] width 215 height 14
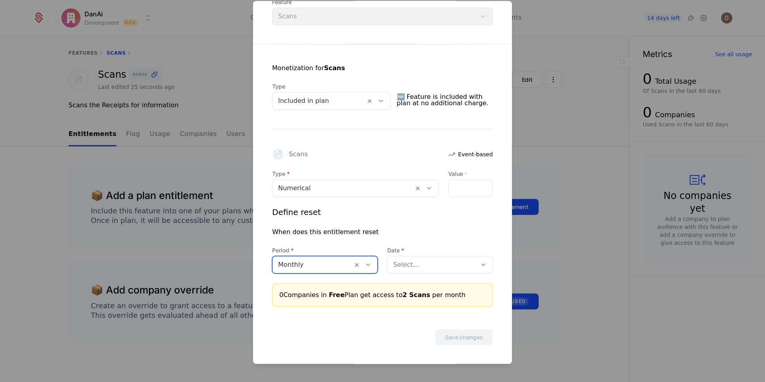
scroll to position [114, 0]
click at [448, 269] on div "Select..." at bounding box center [432, 265] width 89 height 14
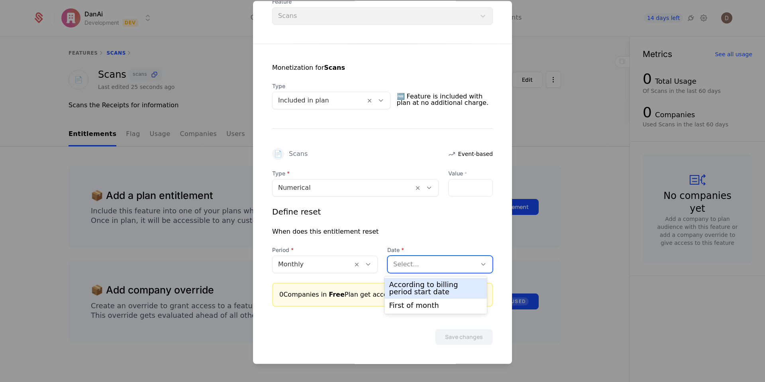
click at [449, 285] on div "According to billing period start date" at bounding box center [435, 288] width 93 height 14
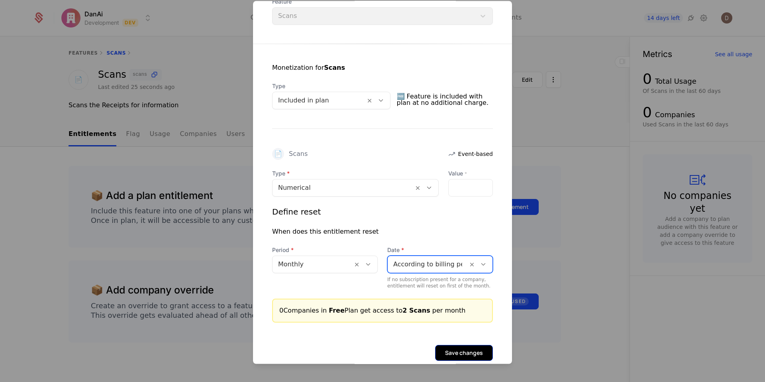
click at [448, 355] on button "Save changes" at bounding box center [464, 353] width 58 height 16
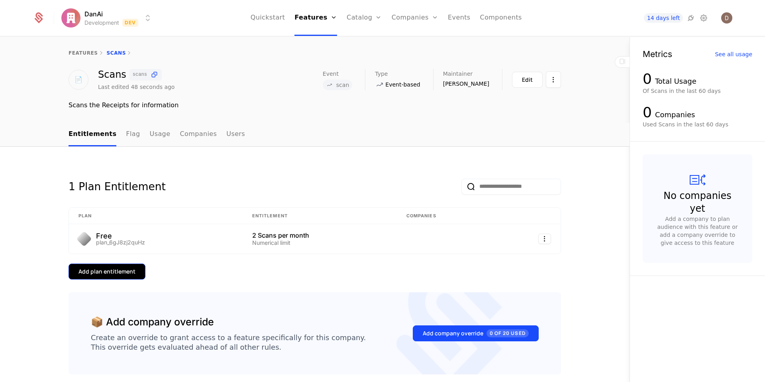
click at [128, 271] on div "Add plan entitlement" at bounding box center [107, 271] width 57 height 8
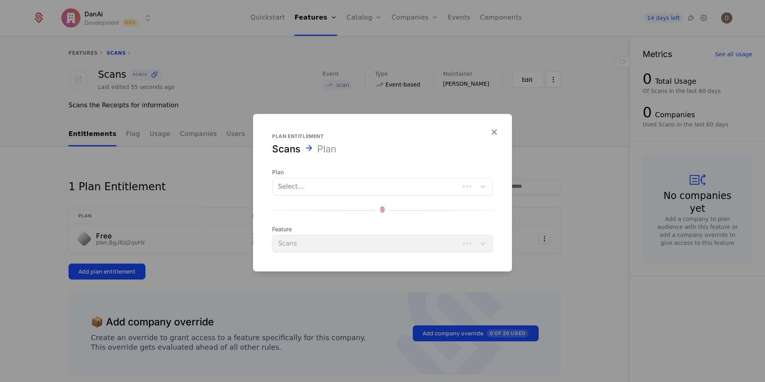
click at [306, 192] on div at bounding box center [366, 186] width 176 height 11
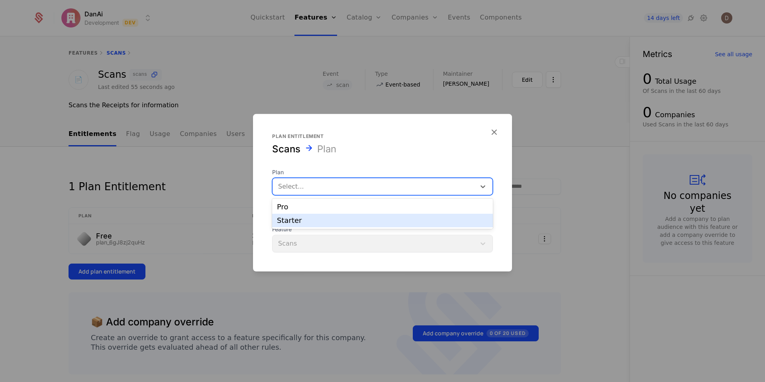
click at [302, 218] on div "Starter" at bounding box center [382, 220] width 211 height 7
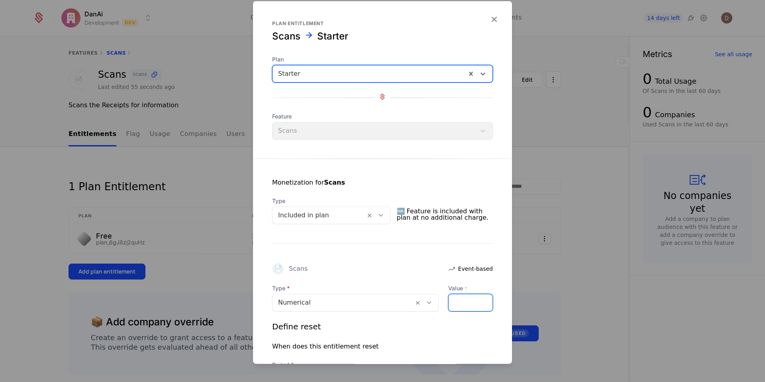
click at [466, 303] on input "Value *" at bounding box center [471, 302] width 44 height 17
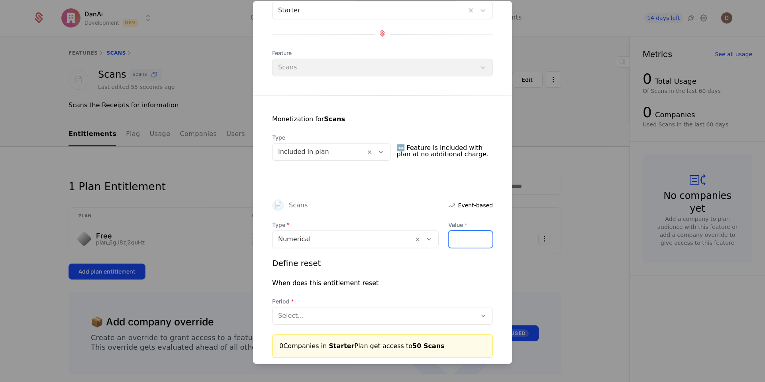
scroll to position [68, 0]
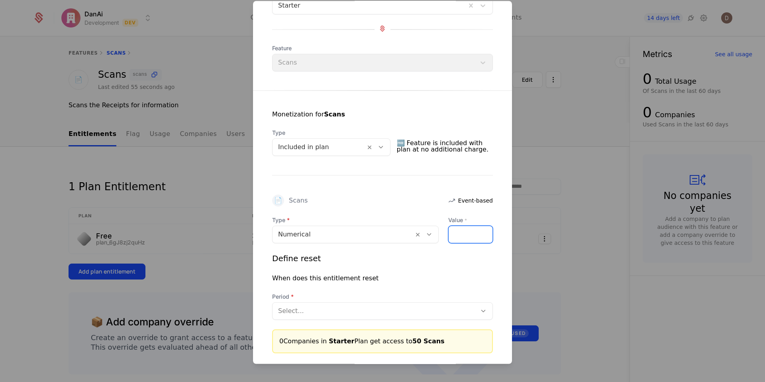
type input "**"
click at [397, 317] on div "Select..." at bounding box center [375, 311] width 204 height 14
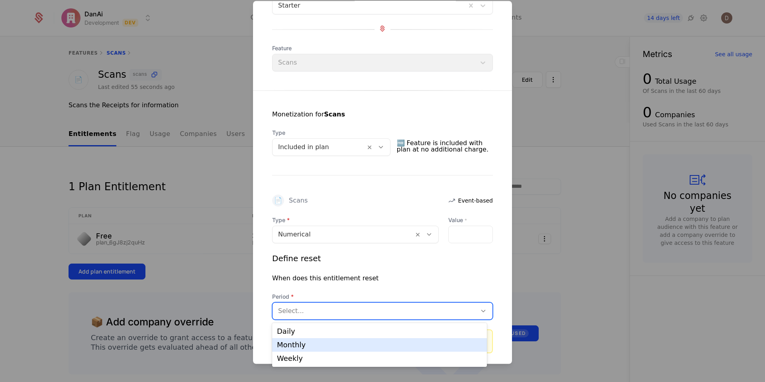
click at [387, 342] on div "Monthly" at bounding box center [379, 344] width 205 height 7
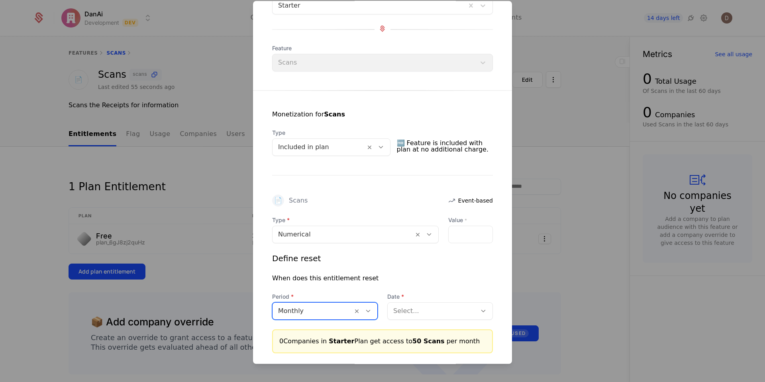
click at [422, 316] on div at bounding box center [432, 311] width 78 height 11
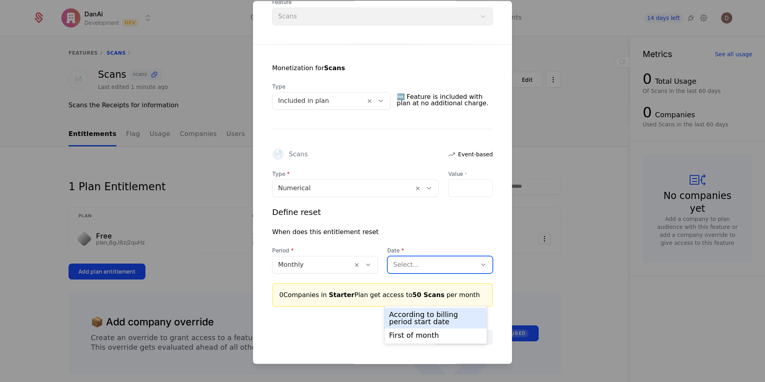
scroll to position [114, 0]
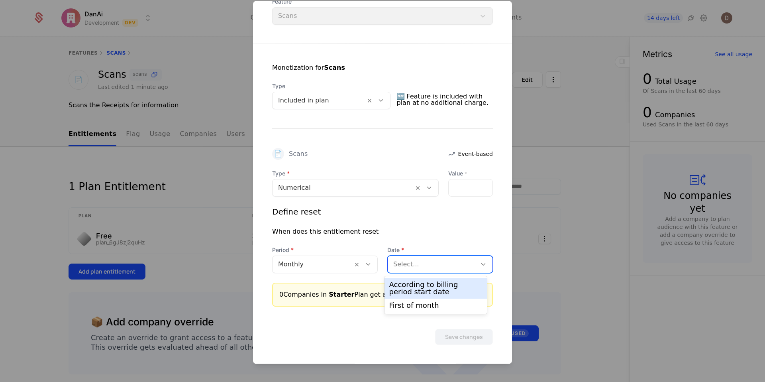
click at [425, 286] on div "According to billing period start date" at bounding box center [435, 288] width 93 height 14
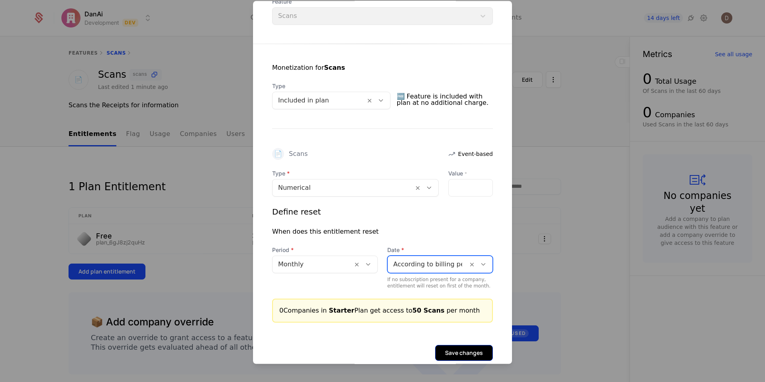
click at [471, 349] on button "Save changes" at bounding box center [464, 353] width 58 height 16
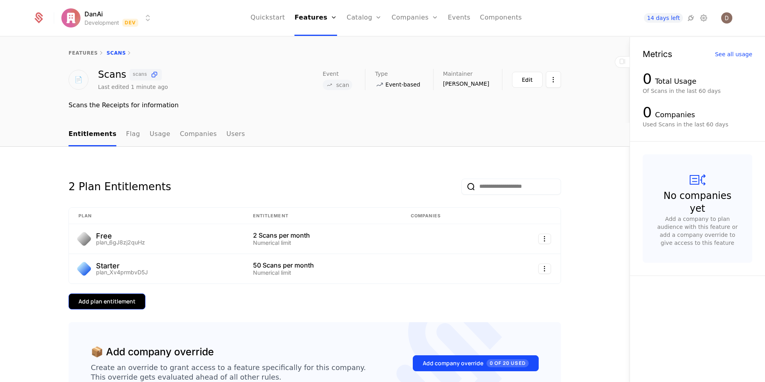
click at [137, 297] on button "Add plan entitlement" at bounding box center [107, 301] width 77 height 16
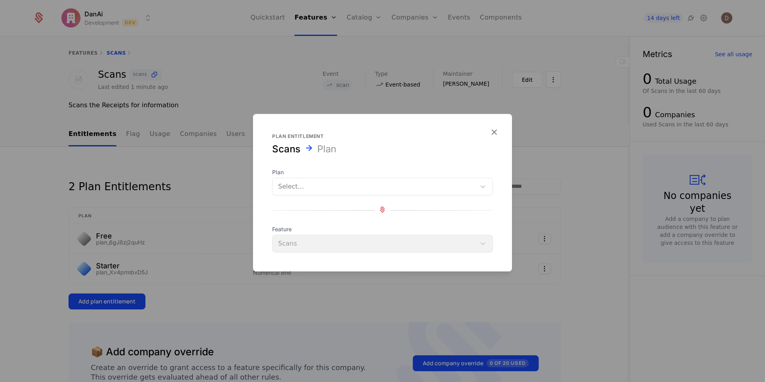
click at [312, 185] on div at bounding box center [374, 186] width 192 height 11
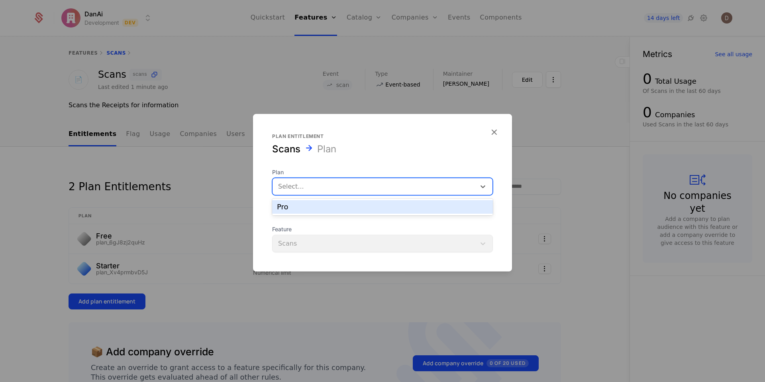
click at [304, 199] on div "Pro" at bounding box center [382, 207] width 221 height 17
click at [304, 202] on div "Pro" at bounding box center [382, 207] width 221 height 14
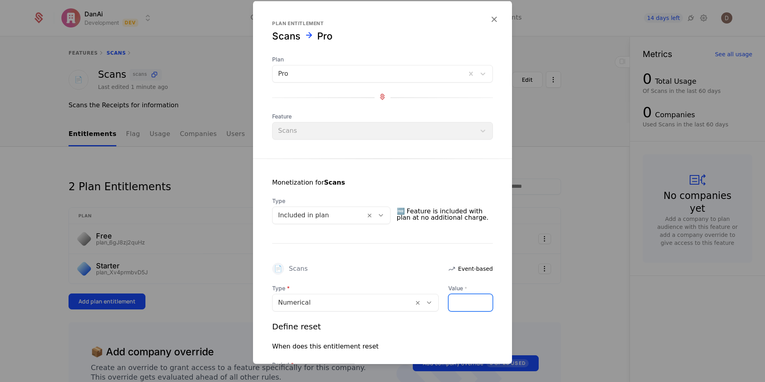
click at [463, 304] on input "Value *" at bounding box center [471, 302] width 44 height 17
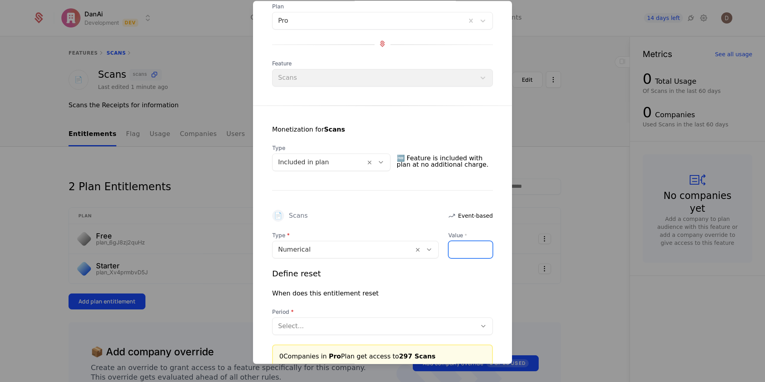
scroll to position [57, 0]
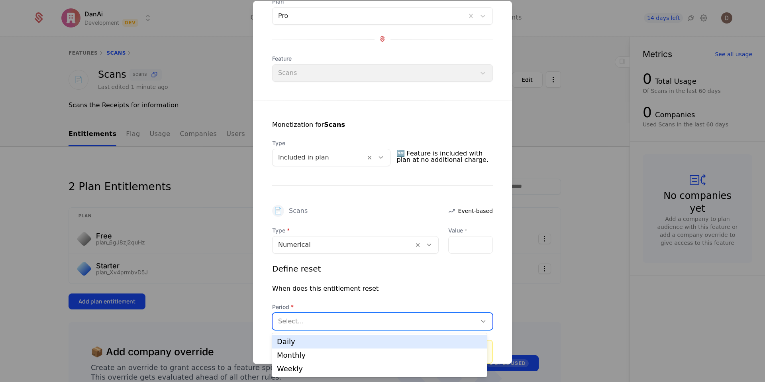
click at [332, 322] on div at bounding box center [374, 321] width 193 height 11
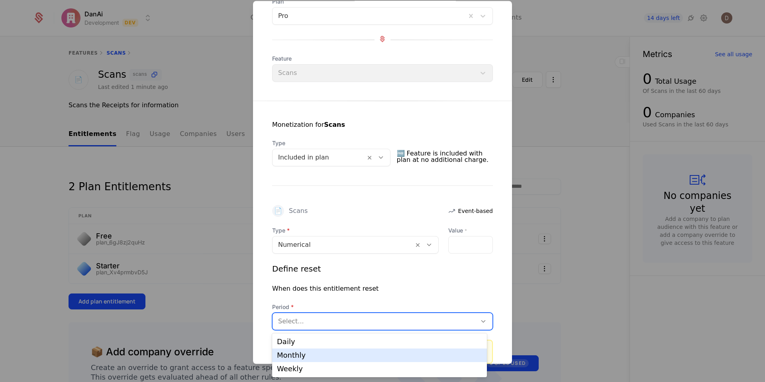
click at [330, 354] on div "Monthly" at bounding box center [379, 355] width 205 height 7
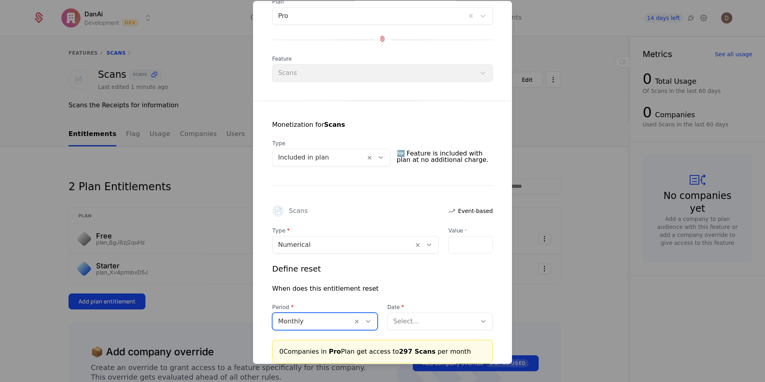
scroll to position [114, 0]
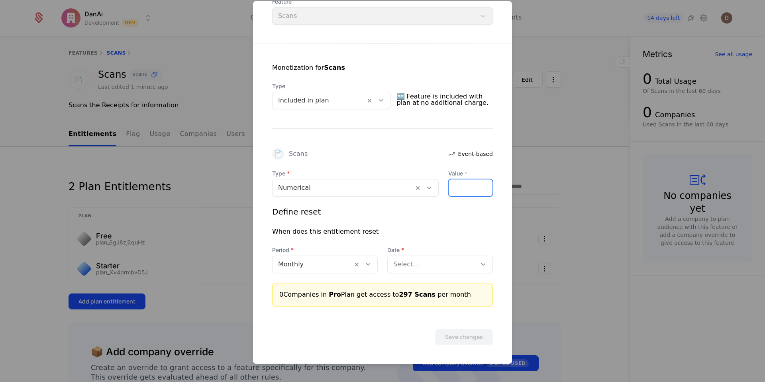
drag, startPoint x: 465, startPoint y: 189, endPoint x: 399, endPoint y: 183, distance: 66.0
click at [399, 183] on div "Type Numerical Value * ***" at bounding box center [382, 183] width 221 height 27
type input "***"
click at [439, 230] on div "When does this entitlement reset" at bounding box center [382, 232] width 221 height 10
click at [419, 266] on div at bounding box center [432, 264] width 78 height 11
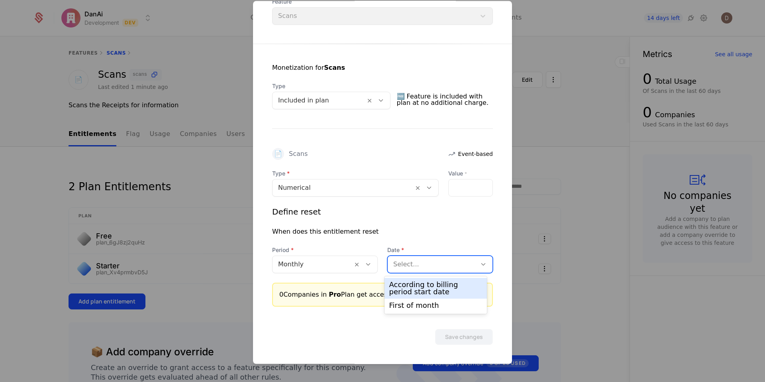
click at [424, 283] on div "According to billing period start date" at bounding box center [435, 288] width 93 height 14
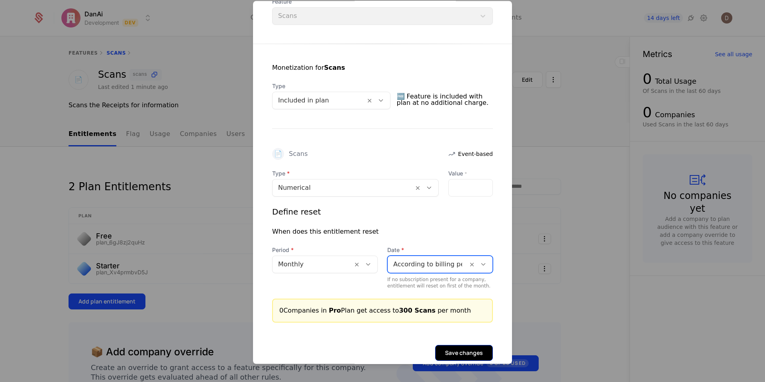
click at [469, 350] on button "Save changes" at bounding box center [464, 353] width 58 height 16
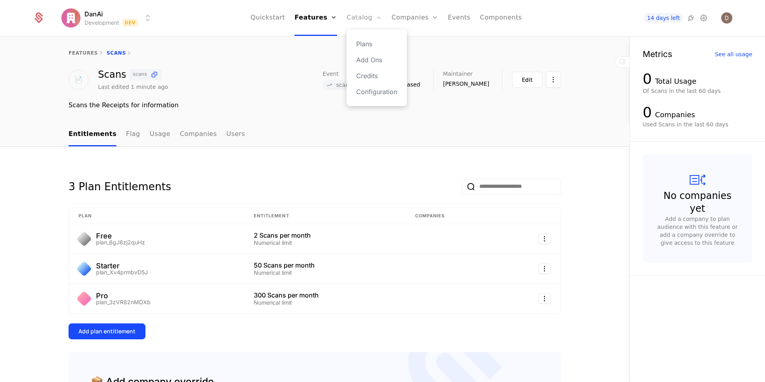
click at [357, 18] on link "Catalog" at bounding box center [364, 18] width 35 height 36
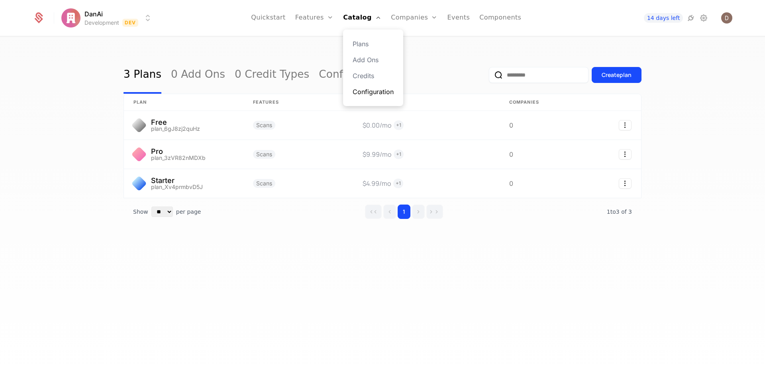
click at [379, 87] on link "Configuration" at bounding box center [373, 92] width 41 height 10
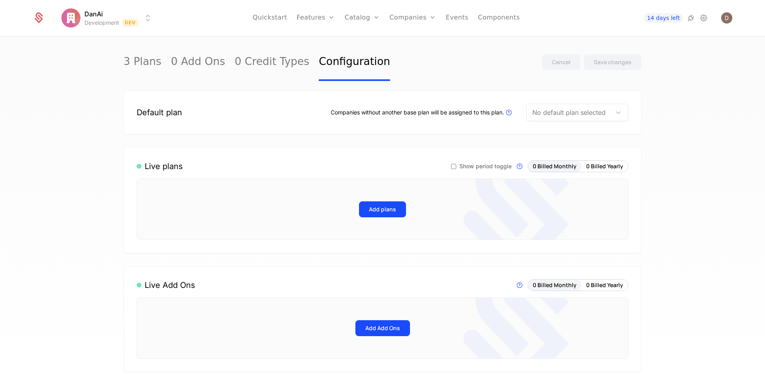
click at [548, 111] on div at bounding box center [569, 112] width 73 height 11
click at [553, 134] on div "Free" at bounding box center [548, 132] width 15 height 7
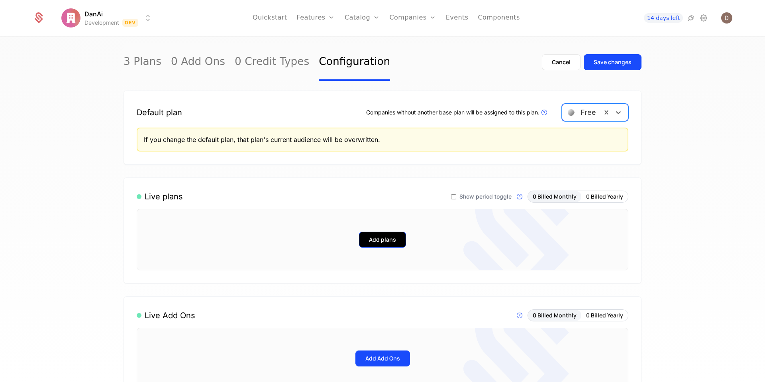
click at [373, 238] on button "Add plans" at bounding box center [382, 240] width 47 height 16
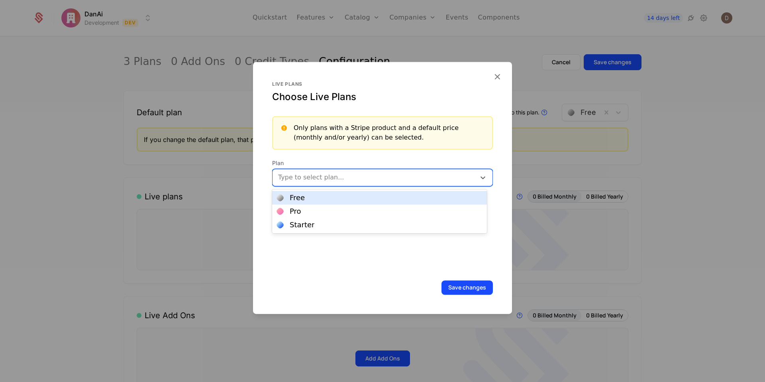
click at [387, 172] on div at bounding box center [375, 177] width 192 height 11
click at [344, 203] on div "Free" at bounding box center [379, 198] width 215 height 14
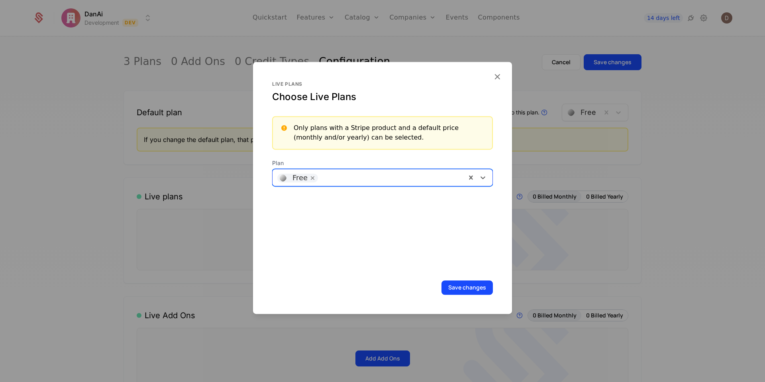
click at [331, 174] on div at bounding box center [392, 176] width 140 height 11
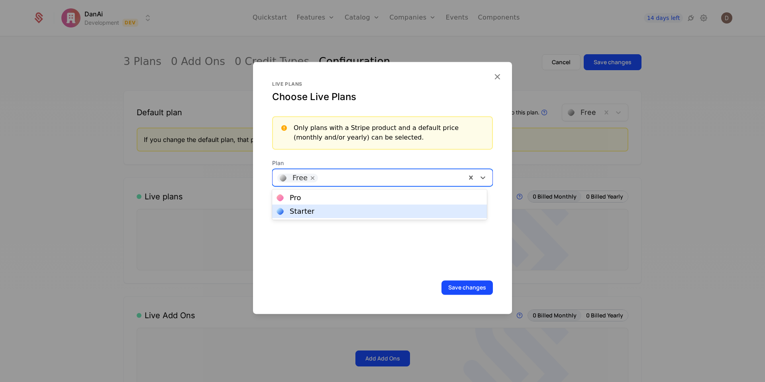
drag, startPoint x: 331, startPoint y: 210, endPoint x: 338, endPoint y: 195, distance: 17.1
click at [332, 210] on div "Starter" at bounding box center [379, 211] width 205 height 7
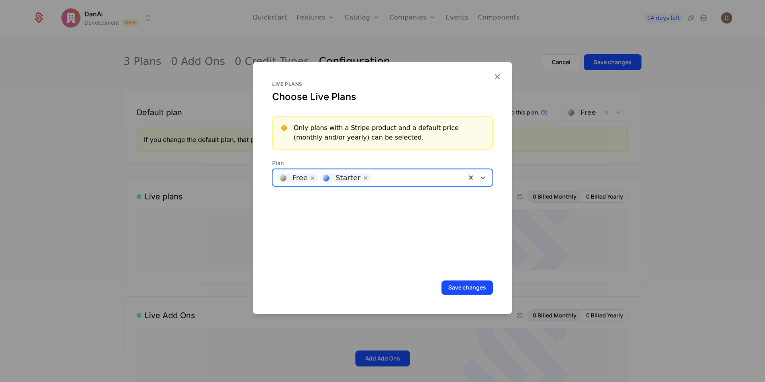
drag, startPoint x: 405, startPoint y: 178, endPoint x: 393, endPoint y: 181, distance: 11.6
click at [405, 178] on div at bounding box center [418, 176] width 87 height 11
drag, startPoint x: 360, startPoint y: 198, endPoint x: 400, endPoint y: 214, distance: 43.8
click at [360, 198] on div "Pro" at bounding box center [379, 197] width 205 height 7
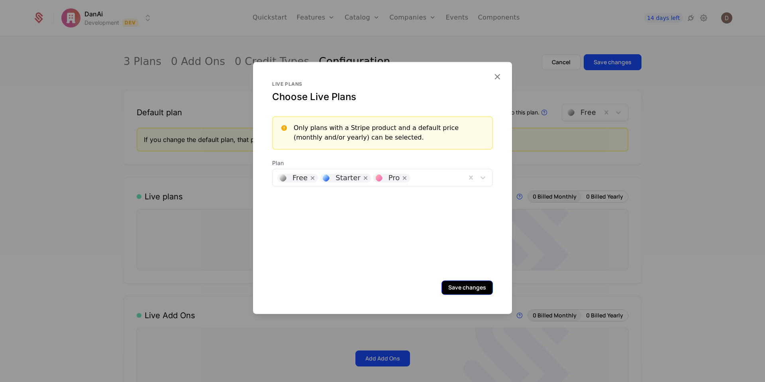
click at [469, 291] on button "Save changes" at bounding box center [467, 287] width 51 height 14
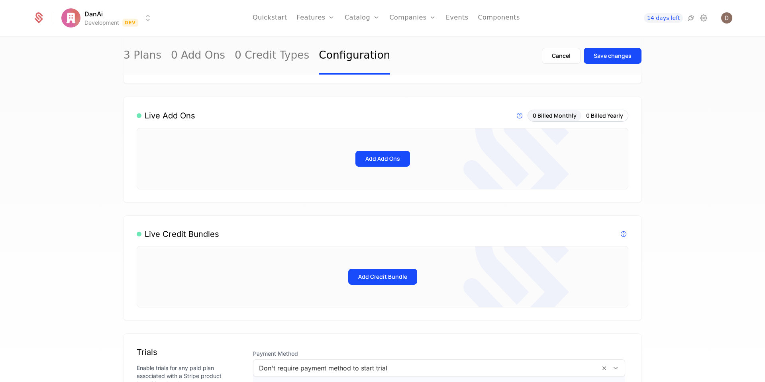
scroll to position [332, 0]
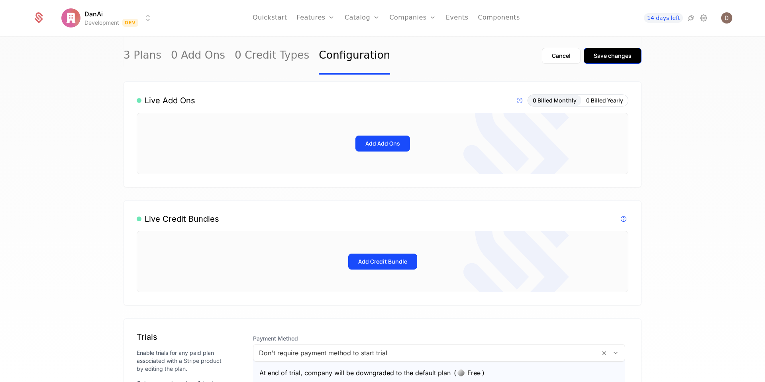
click at [612, 58] on div "Save changes" at bounding box center [613, 56] width 38 height 8
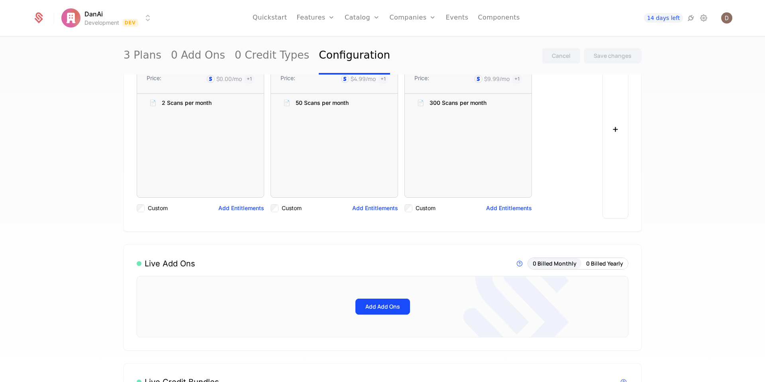
scroll to position [0, 0]
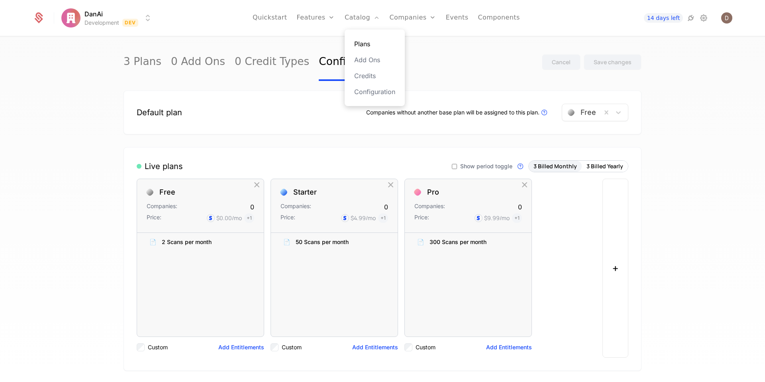
click at [367, 41] on link "Plans" at bounding box center [374, 44] width 41 height 10
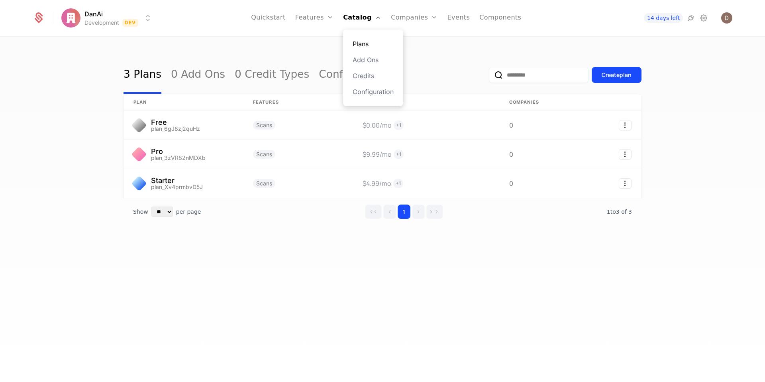
click at [369, 44] on link "Plans" at bounding box center [373, 44] width 41 height 10
click at [364, 40] on link "Plans" at bounding box center [373, 44] width 41 height 10
click at [370, 44] on link "Plans" at bounding box center [373, 44] width 41 height 10
click at [382, 213] on div "1" at bounding box center [404, 212] width 78 height 14
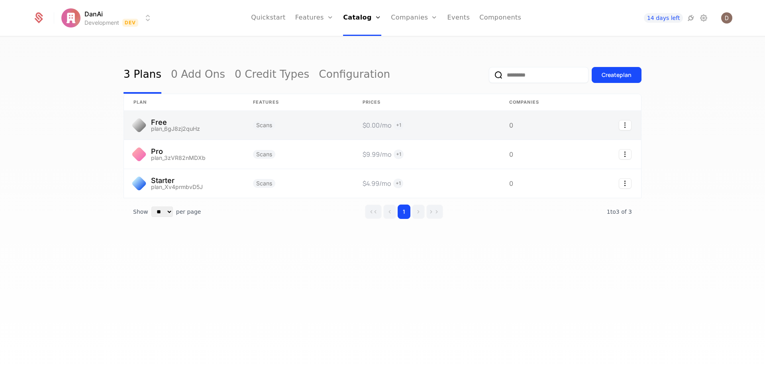
click at [400, 122] on link at bounding box center [426, 125] width 147 height 29
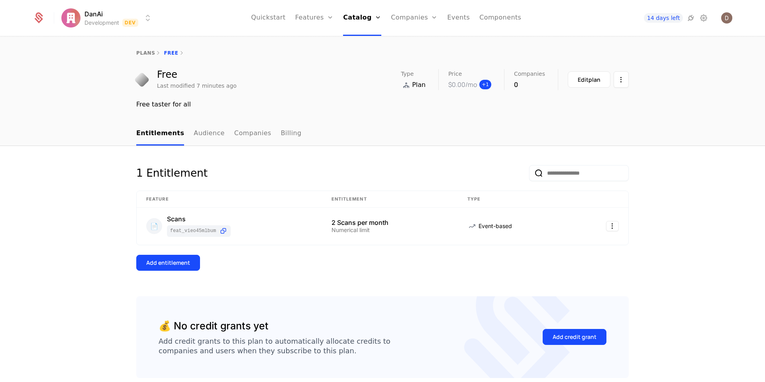
click at [487, 83] on span "+ 1" at bounding box center [486, 85] width 12 height 10
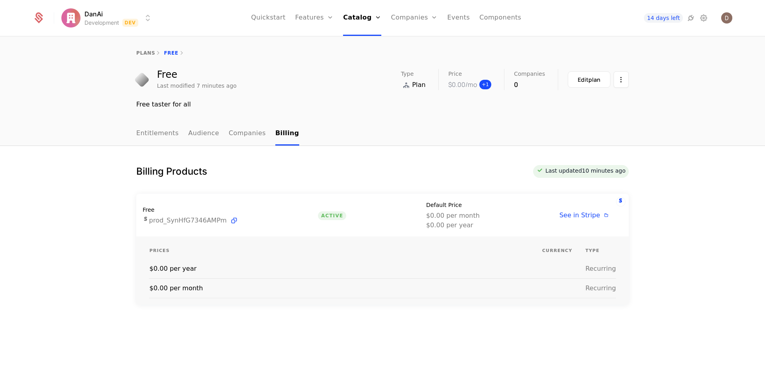
click at [488, 83] on span "+ 1" at bounding box center [486, 85] width 12 height 10
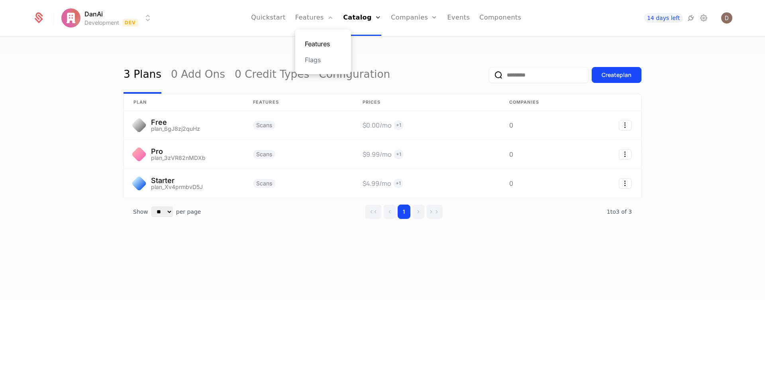
click at [322, 46] on link "Features" at bounding box center [323, 44] width 37 height 10
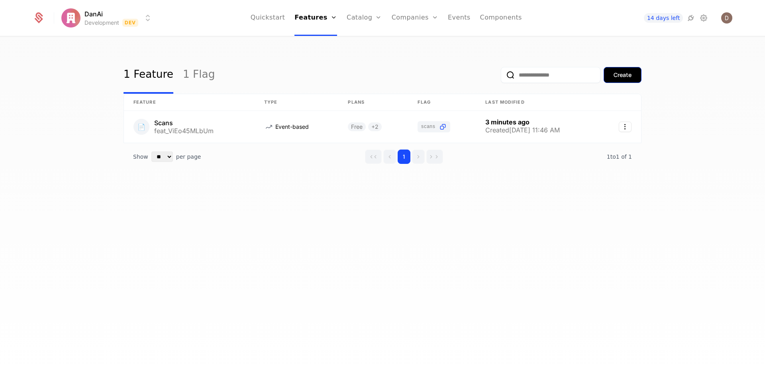
click at [629, 78] on div "Create" at bounding box center [623, 75] width 18 height 8
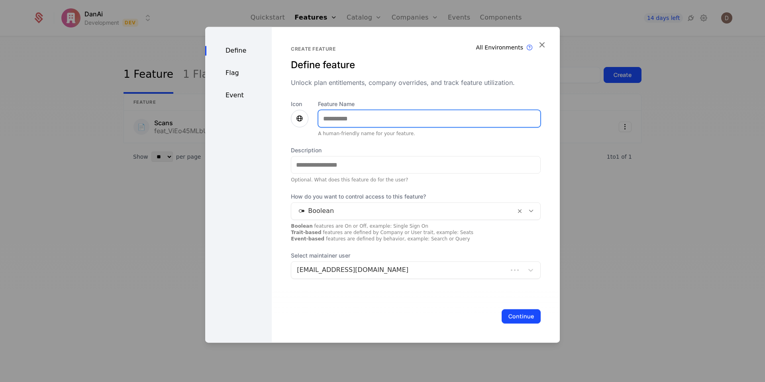
drag, startPoint x: 331, startPoint y: 116, endPoint x: 336, endPoint y: 122, distance: 8.5
click at [332, 117] on input "Feature Name" at bounding box center [430, 118] width 222 height 17
type input "**********"
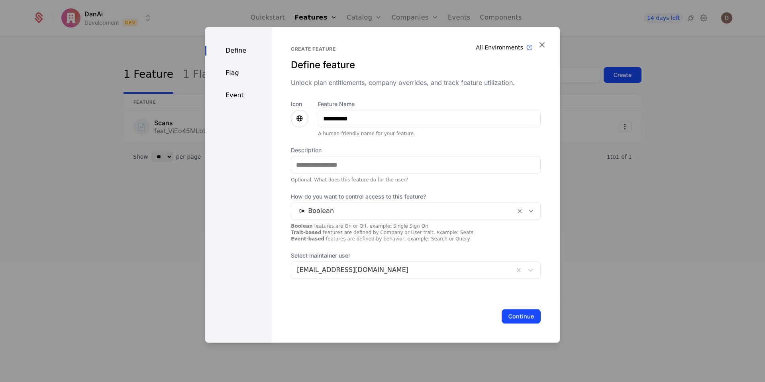
click at [297, 116] on icon at bounding box center [300, 119] width 10 height 10
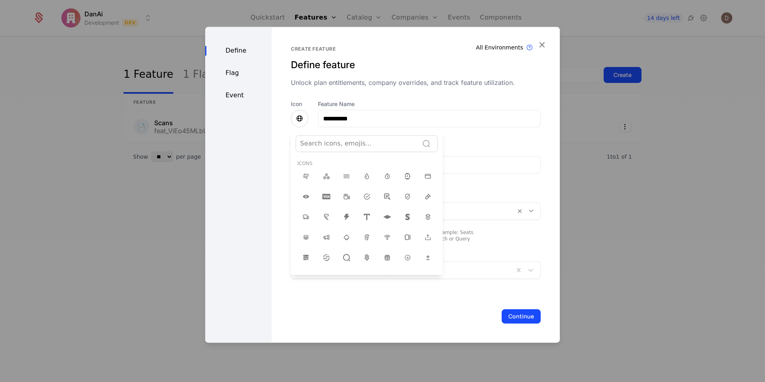
click at [364, 149] on div at bounding box center [357, 143] width 114 height 11
click at [364, 146] on div at bounding box center [357, 143] width 114 height 11
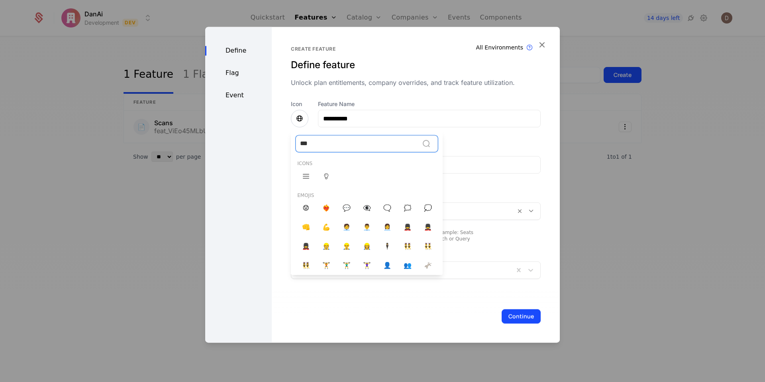
type input "****"
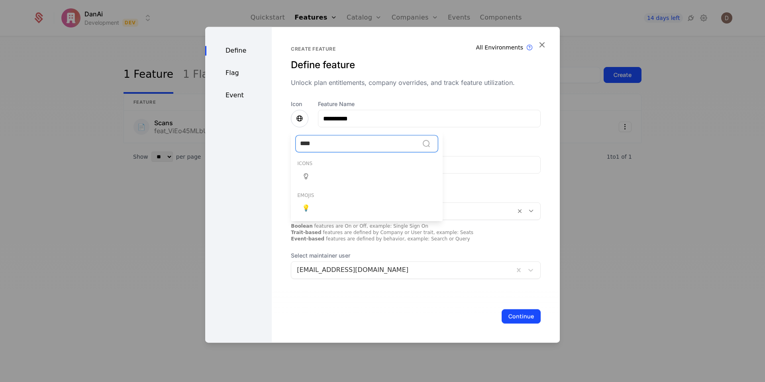
click at [301, 177] on icon at bounding box center [306, 176] width 10 height 10
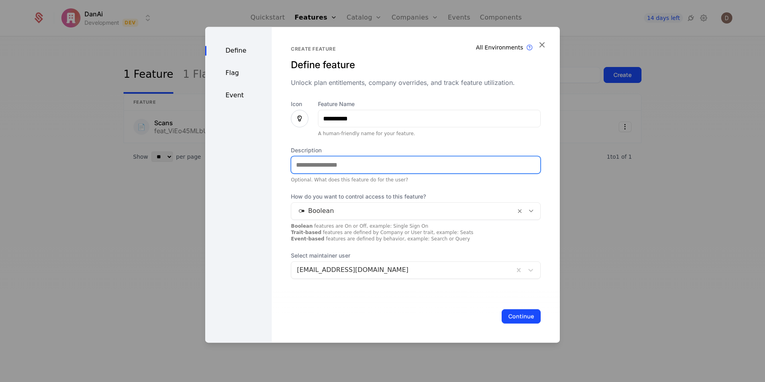
click at [351, 169] on input "Description" at bounding box center [415, 164] width 249 height 17
type input "**********"
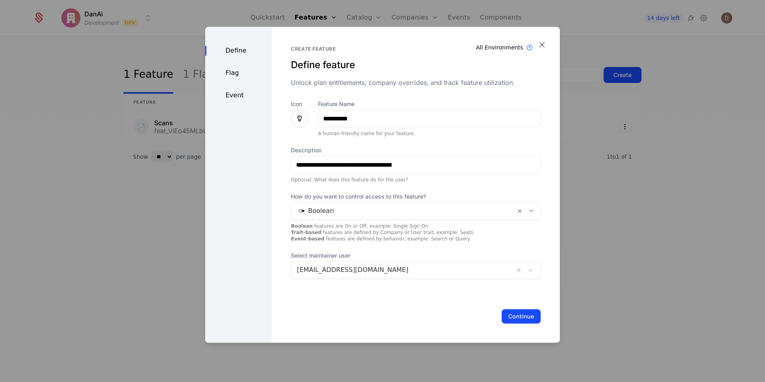
click at [374, 208] on div at bounding box center [403, 210] width 213 height 11
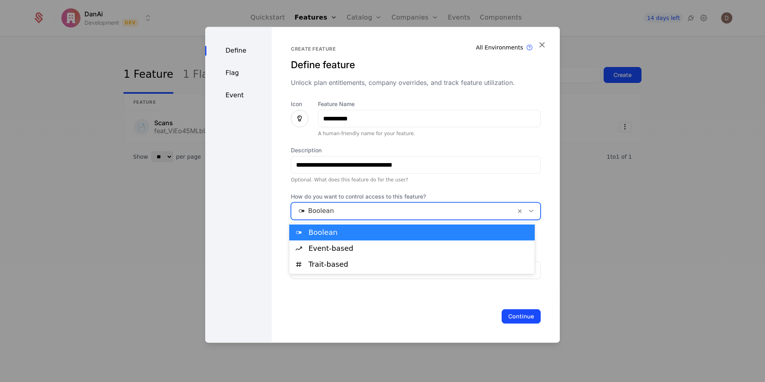
click at [363, 230] on div "Boolean" at bounding box center [420, 232] width 222 height 7
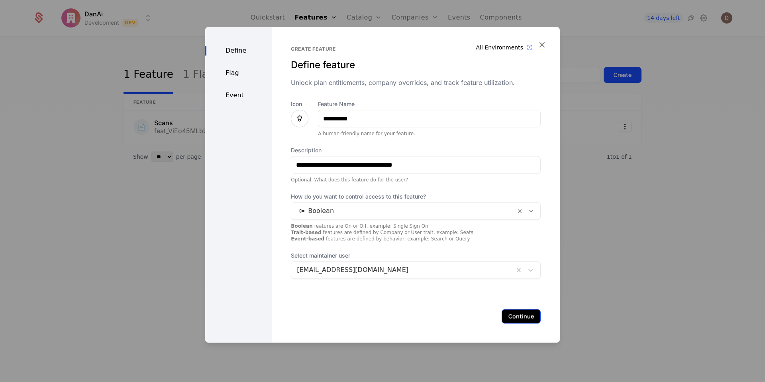
click at [525, 318] on button "Continue" at bounding box center [521, 316] width 39 height 14
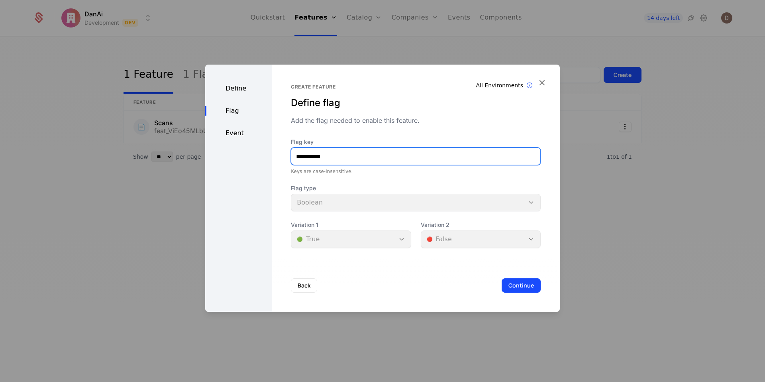
drag, startPoint x: 304, startPoint y: 157, endPoint x: 276, endPoint y: 156, distance: 27.9
click at [278, 156] on div "**********" at bounding box center [416, 188] width 288 height 247
type input "*******"
click at [511, 294] on div "Back Continue" at bounding box center [416, 285] width 288 height 53
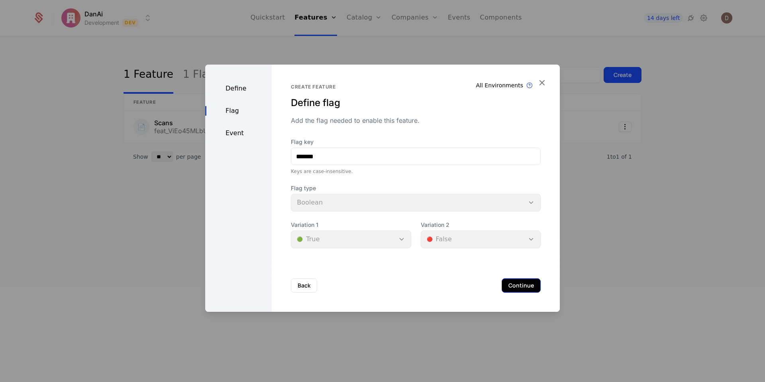
click at [511, 290] on button "Continue" at bounding box center [521, 285] width 39 height 14
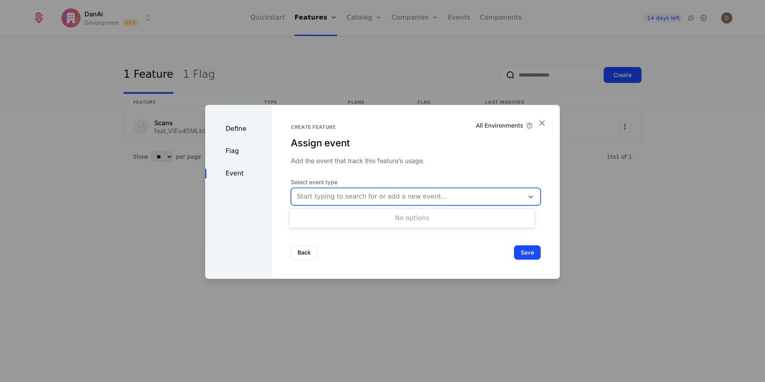
click at [363, 201] on div at bounding box center [407, 196] width 221 height 11
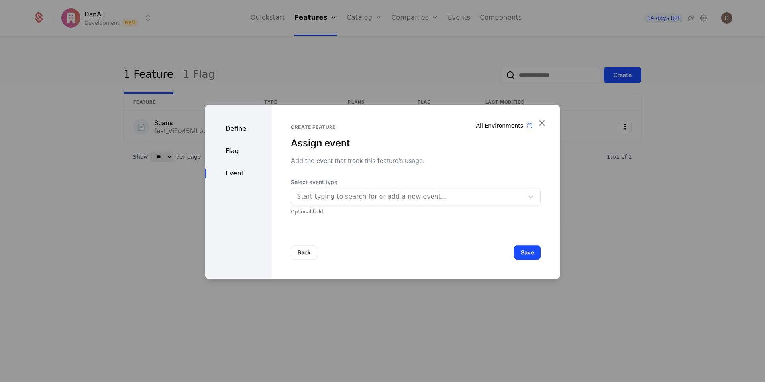
click at [432, 179] on span "Select event type" at bounding box center [416, 182] width 250 height 8
click at [527, 253] on button "Save" at bounding box center [527, 252] width 27 height 14
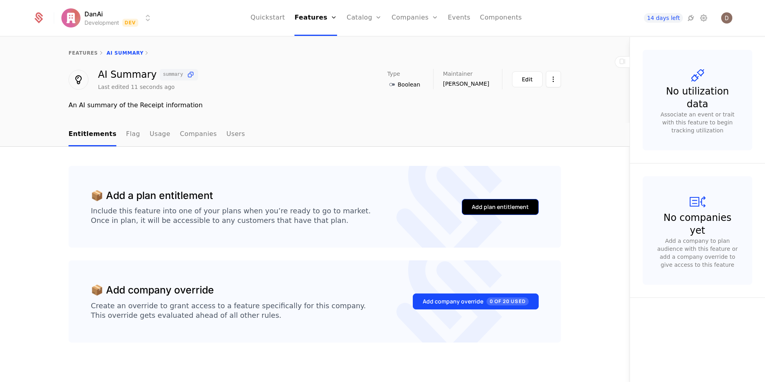
click at [481, 205] on div "Add plan entitlement" at bounding box center [500, 207] width 57 height 8
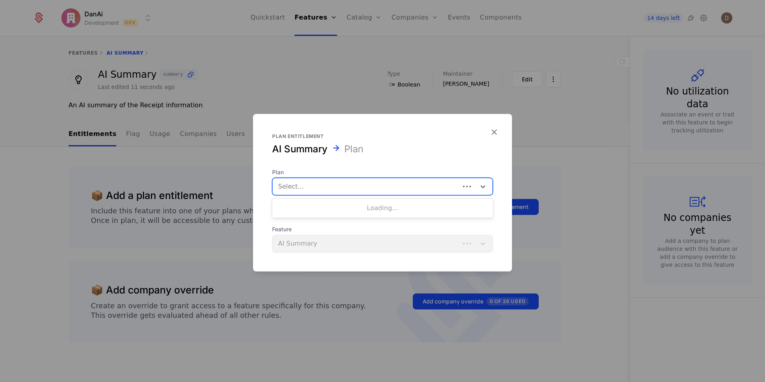
drag, startPoint x: 350, startPoint y: 186, endPoint x: 345, endPoint y: 192, distance: 8.5
click at [350, 186] on div at bounding box center [366, 186] width 176 height 11
click at [342, 223] on div "Pro" at bounding box center [382, 220] width 211 height 7
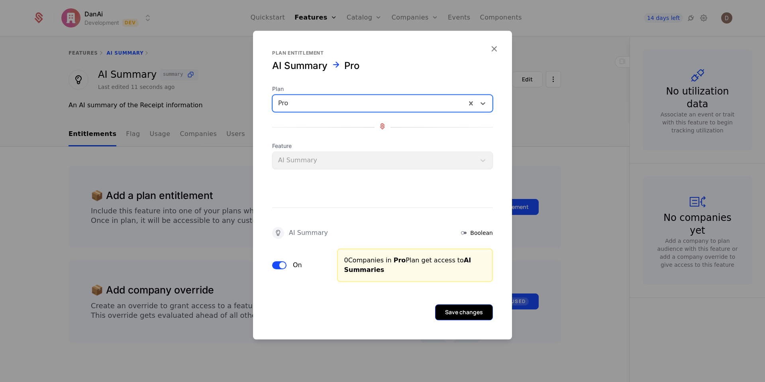
click at [474, 314] on button "Save changes" at bounding box center [464, 312] width 58 height 16
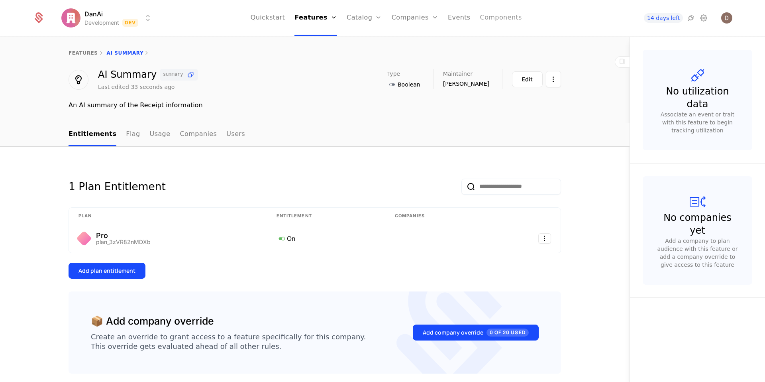
click at [497, 18] on link "Components" at bounding box center [501, 18] width 42 height 36
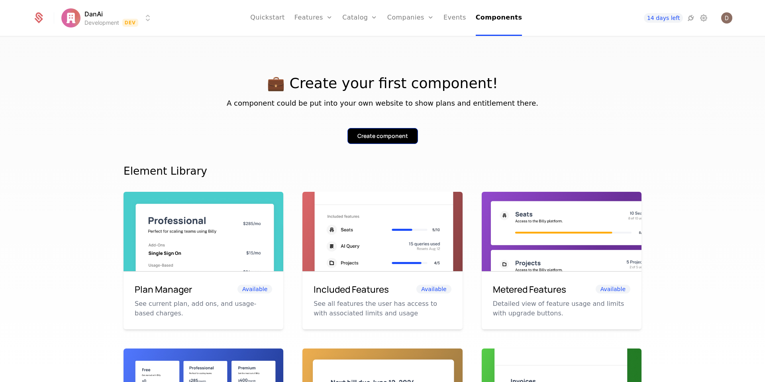
click at [382, 133] on div "Create component" at bounding box center [383, 136] width 51 height 8
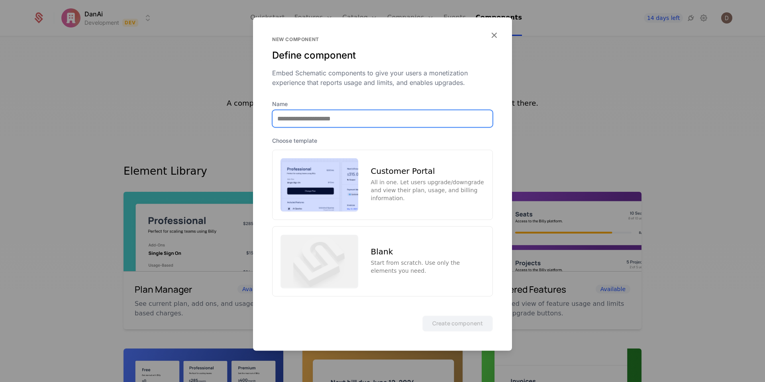
click at [382, 119] on input "Name" at bounding box center [383, 118] width 220 height 17
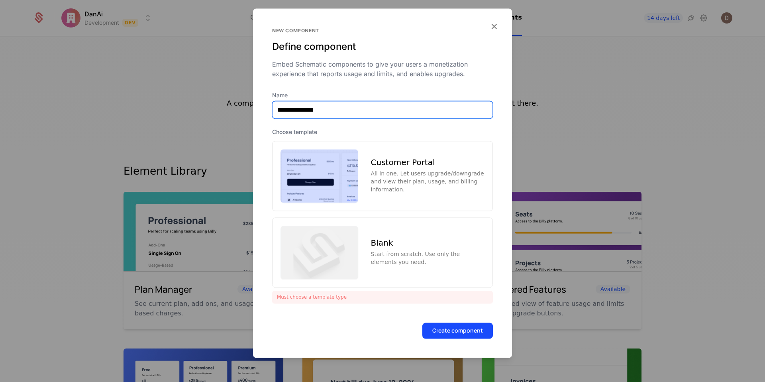
type input "**********"
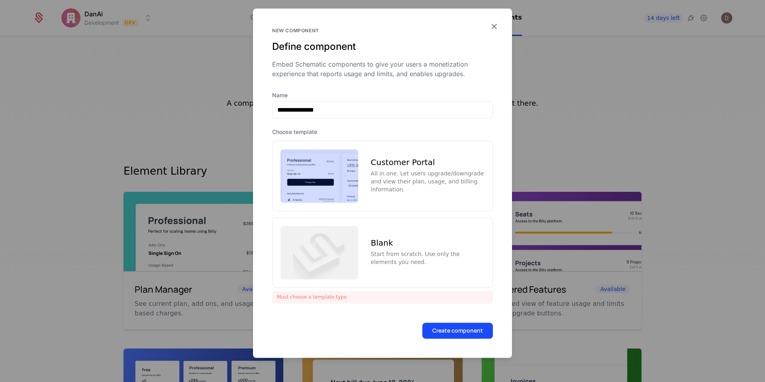
click at [466, 156] on div "Customer Portal All in one. Let users upgrade/downgrade and view their plan, us…" at bounding box center [382, 176] width 221 height 70
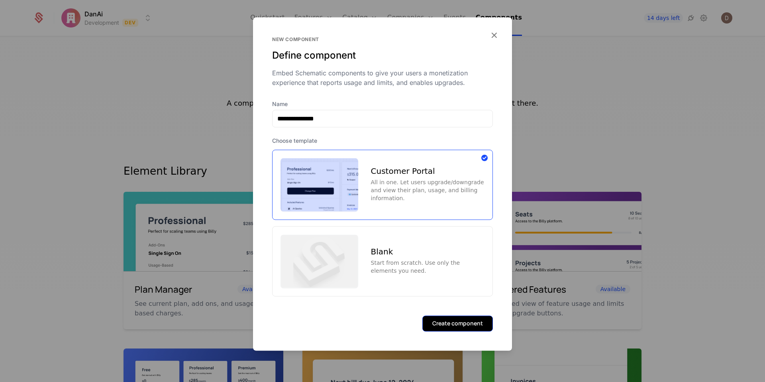
click at [470, 321] on button "Create component" at bounding box center [458, 323] width 71 height 16
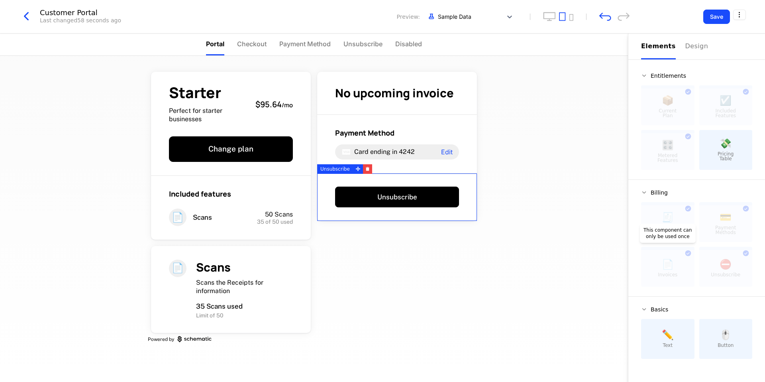
click at [669, 272] on div at bounding box center [667, 268] width 53 height 37
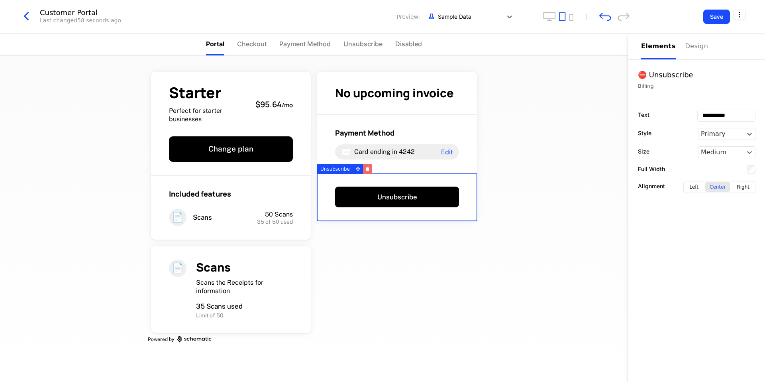
click at [367, 167] on icon "button" at bounding box center [367, 167] width 3 height 1
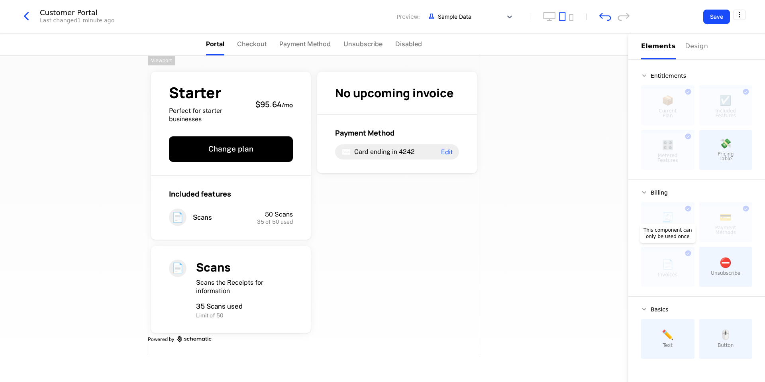
click at [680, 269] on div at bounding box center [667, 268] width 53 height 37
drag, startPoint x: 681, startPoint y: 251, endPoint x: 608, endPoint y: 255, distance: 73.1
click at [610, 255] on div "Portal Checkout Payment Method Unsubscribe Disabled Starter Perfect for starter…" at bounding box center [382, 207] width 765 height 348
click at [510, 239] on div "Starter Perfect for starter businesses $95.64 / mo Change plan Included feature…" at bounding box center [314, 219] width 628 height 326
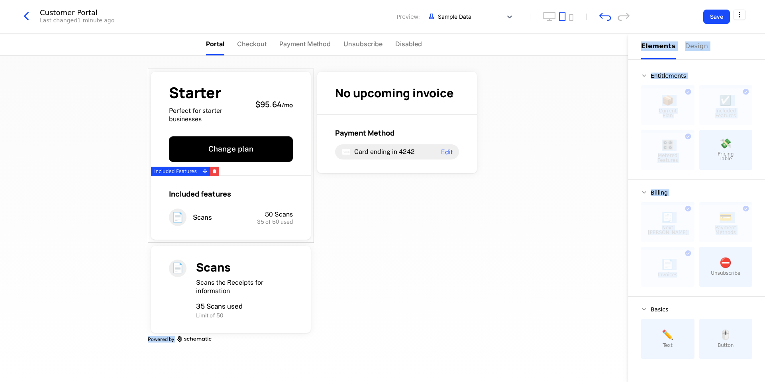
drag, startPoint x: 637, startPoint y: 262, endPoint x: 298, endPoint y: 192, distance: 345.7
click at [298, 192] on div "Portal Checkout Payment Method Unsubscribe Disabled Starter Perfect for starter…" at bounding box center [382, 207] width 765 height 348
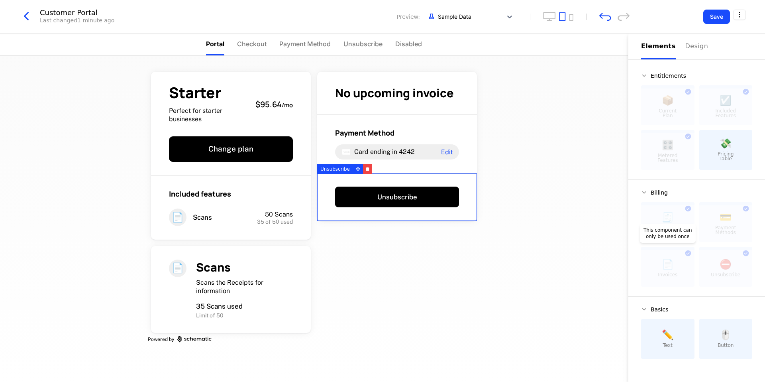
click at [660, 263] on div at bounding box center [667, 268] width 53 height 37
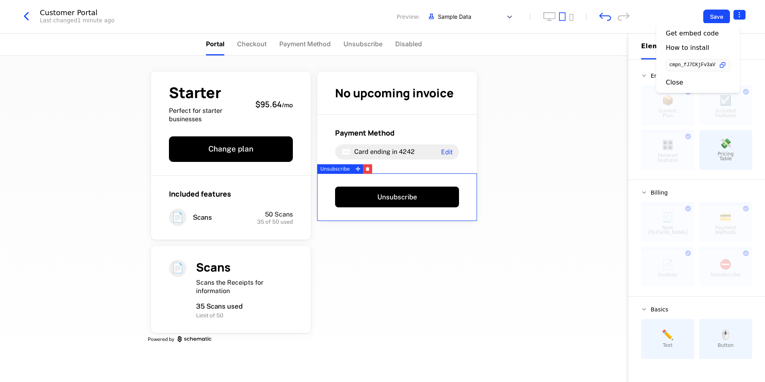
click at [741, 12] on html "DanAi Development Dev Quickstart Features Features Flags Catalog Plans Add Ons …" at bounding box center [382, 191] width 765 height 382
click at [603, 18] on icon "undo" at bounding box center [606, 16] width 12 height 8
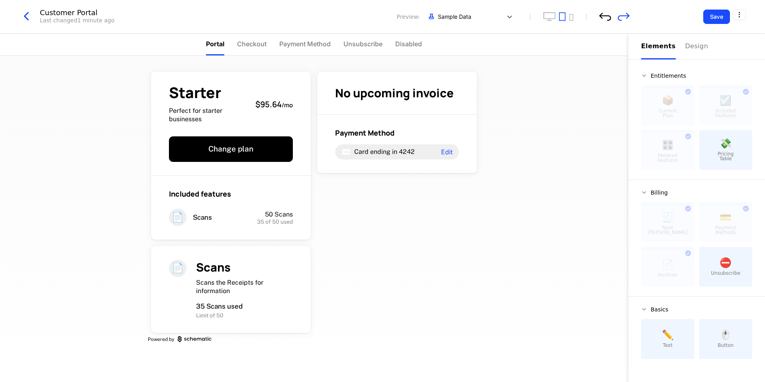
click at [603, 18] on icon "undo" at bounding box center [606, 16] width 12 height 8
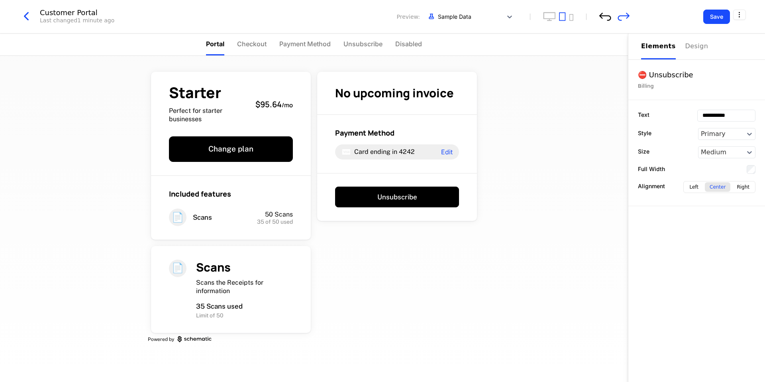
click at [603, 19] on icon "undo" at bounding box center [606, 16] width 12 height 8
click at [607, 16] on icon "undo" at bounding box center [606, 17] width 12 height 8
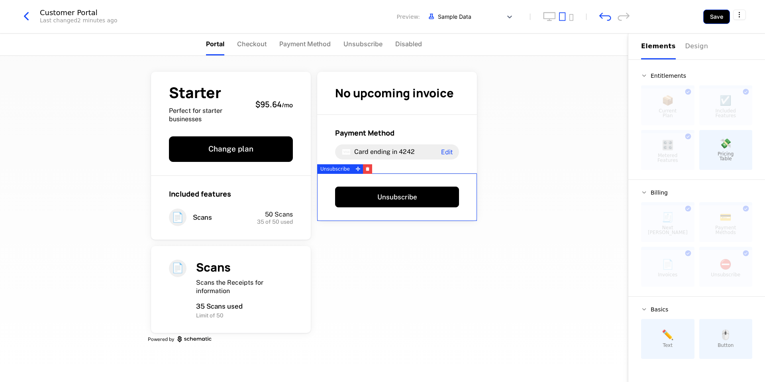
click at [717, 14] on button "Save" at bounding box center [717, 17] width 27 height 14
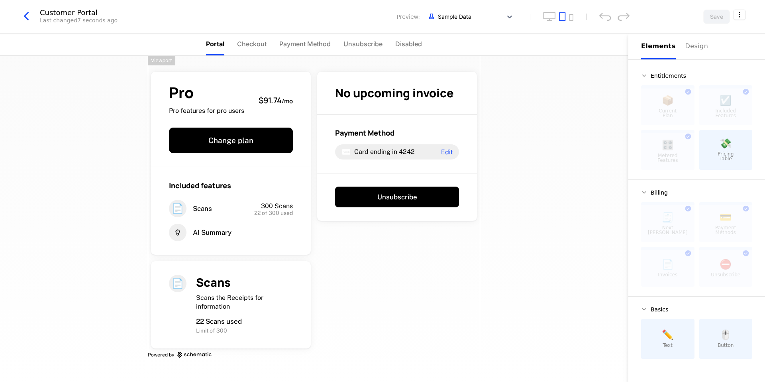
click at [551, 212] on div "Pro Pro features for pro users $91.74 / mo Change plan Included features 📄 Scan…" at bounding box center [314, 219] width 628 height 326
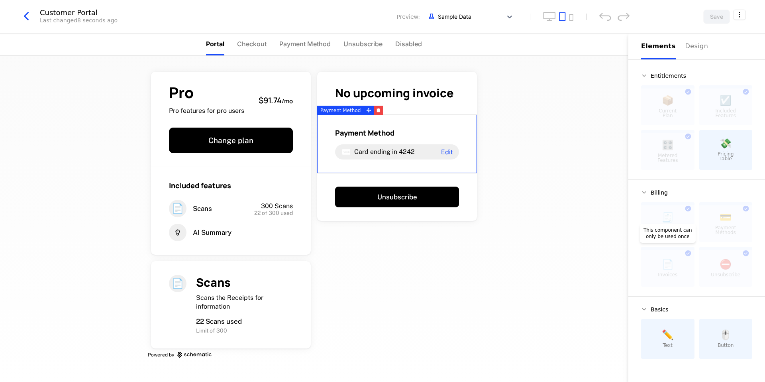
click at [661, 256] on div at bounding box center [667, 268] width 53 height 37
drag, startPoint x: 661, startPoint y: 256, endPoint x: 655, endPoint y: 257, distance: 6.8
click at [655, 257] on div at bounding box center [667, 268] width 53 height 37
click at [541, 12] on div "Customer Portal Last changed 8 seconds ago Preview: Sample Data" at bounding box center [324, 16] width 611 height 15
click at [545, 14] on icon "desktop" at bounding box center [549, 16] width 13 height 9
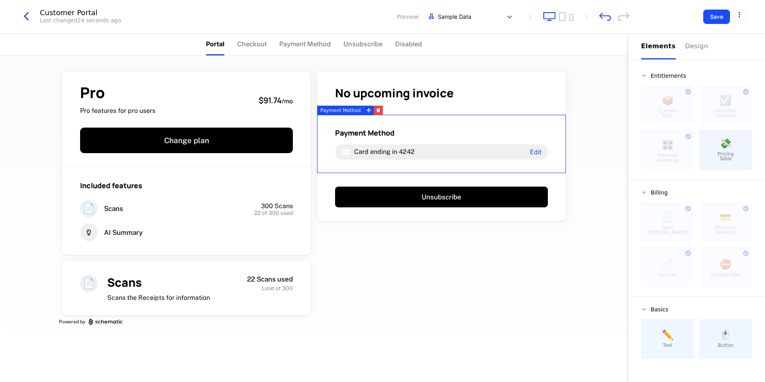
click at [568, 17] on div at bounding box center [558, 16] width 30 height 9
click at [564, 18] on icon "tablet" at bounding box center [562, 16] width 7 height 9
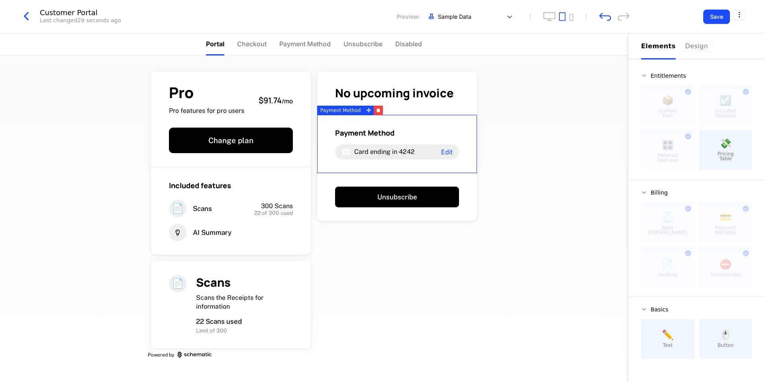
click at [690, 43] on div "Design" at bounding box center [699, 46] width 26 height 10
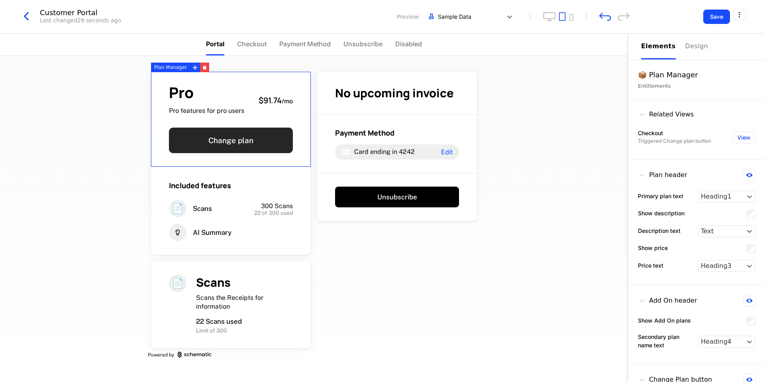
click at [270, 140] on button "Change plan" at bounding box center [231, 141] width 124 height 26
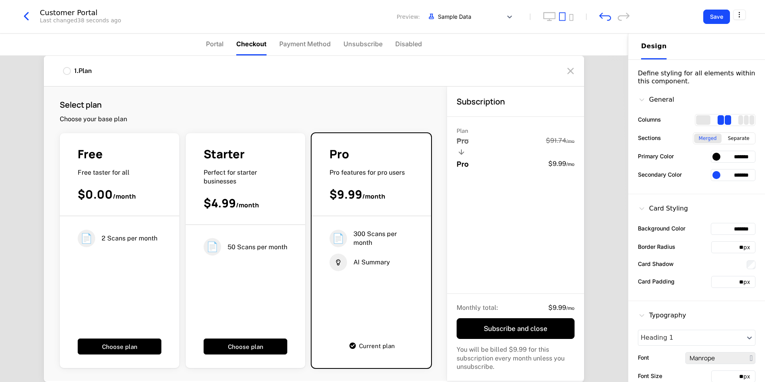
click at [570, 73] on icon at bounding box center [570, 71] width 13 height 13
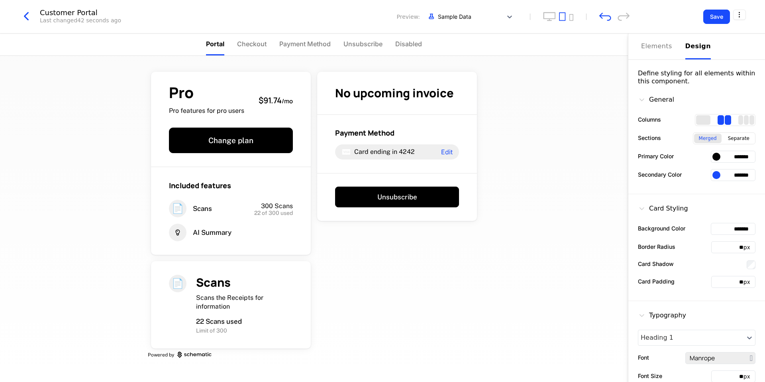
click at [717, 155] on input "*******" at bounding box center [733, 157] width 45 height 12
click at [730, 155] on input "*******" at bounding box center [733, 157] width 45 height 12
drag, startPoint x: 740, startPoint y: 176, endPoint x: 710, endPoint y: 167, distance: 31.4
click at [699, 174] on div "Secondary Color *******" at bounding box center [697, 175] width 118 height 12
drag, startPoint x: 734, startPoint y: 164, endPoint x: 745, endPoint y: 156, distance: 13.6
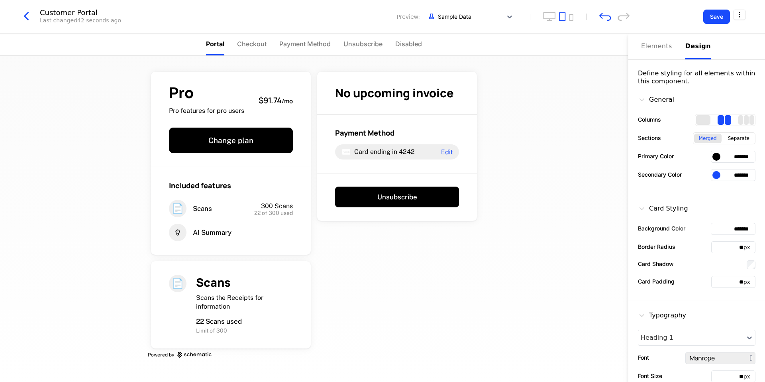
click at [736, 163] on div "General Columns Sections Merged Separate Primary Color ******* Secondary Color …" at bounding box center [697, 139] width 137 height 109
drag, startPoint x: 747, startPoint y: 154, endPoint x: 722, endPoint y: 155, distance: 25.6
click at [722, 155] on input "*******" at bounding box center [733, 157] width 45 height 12
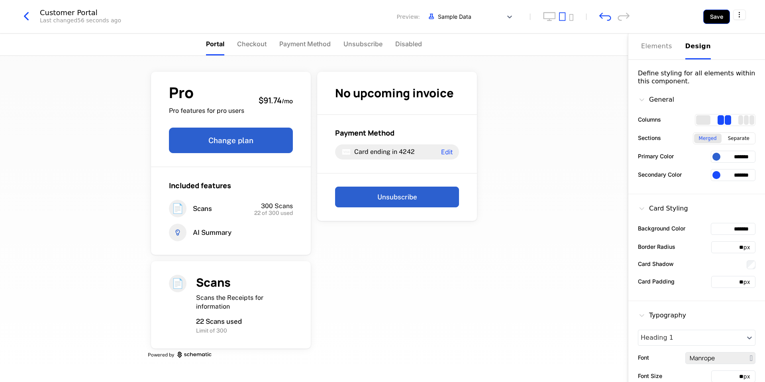
type input "*******"
click at [712, 17] on button "Save" at bounding box center [717, 17] width 27 height 14
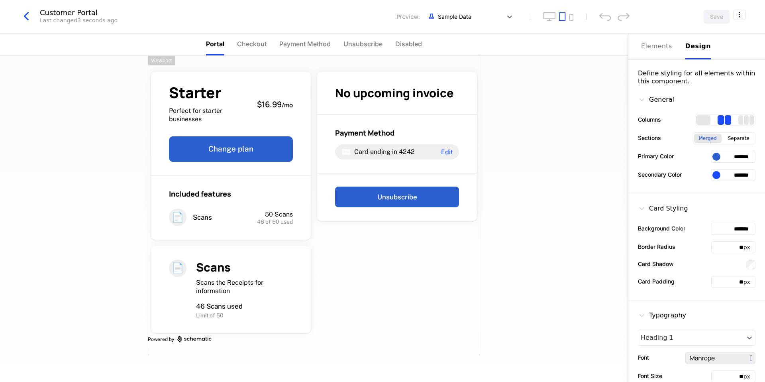
click at [27, 17] on icon "button" at bounding box center [26, 16] width 14 height 14
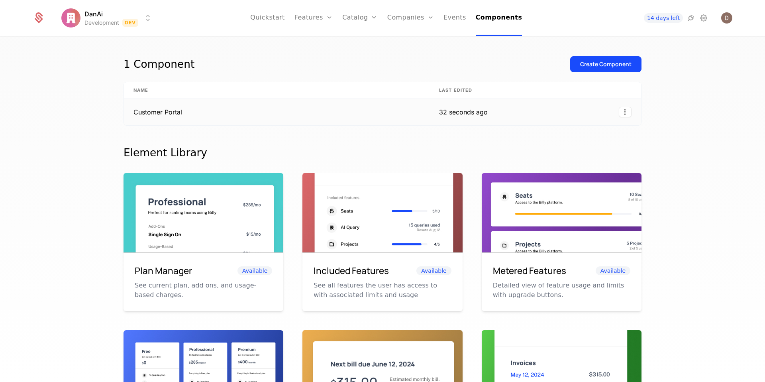
click at [546, 117] on td at bounding box center [570, 112] width 144 height 26
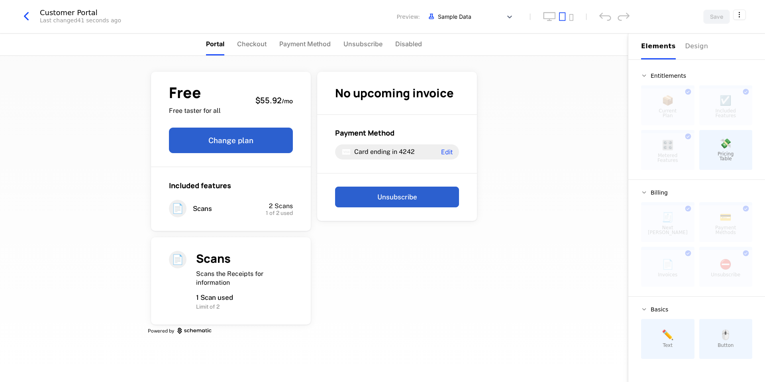
click at [34, 18] on button "button" at bounding box center [29, 16] width 21 height 15
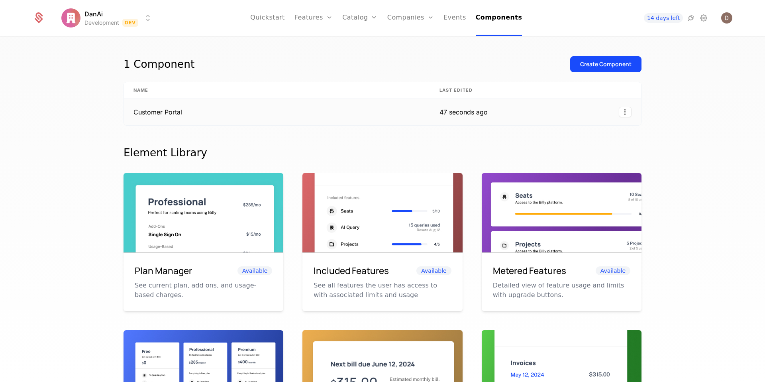
click at [416, 120] on td "Customer Portal" at bounding box center [277, 112] width 306 height 26
click at [623, 111] on html "DanAi Development Dev Quickstart Features Features Flags Catalog Plans Add Ons …" at bounding box center [382, 191] width 765 height 382
click at [685, 124] on html "DanAi Development Dev Quickstart Features Features Flags Catalog Plans Add Ons …" at bounding box center [382, 191] width 765 height 382
click at [399, 107] on td "Customer Portal" at bounding box center [277, 112] width 306 height 26
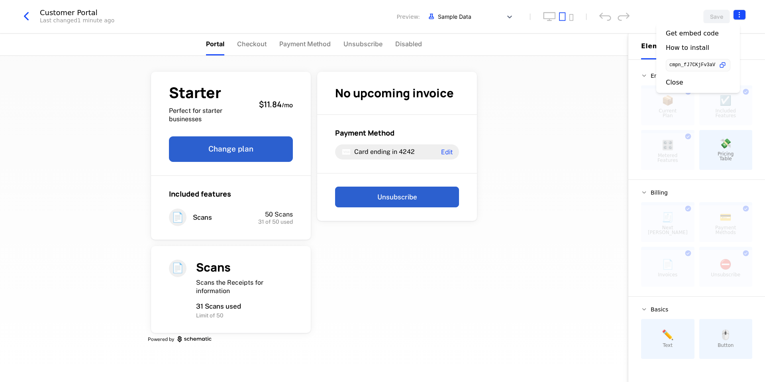
click at [739, 13] on html "DanAi Development Dev Quickstart Features Features Flags Catalog Plans Add Ons …" at bounding box center [382, 191] width 765 height 382
click at [682, 48] on div "How to install" at bounding box center [687, 48] width 43 height 8
click at [745, 19] on html "DanAi Development Dev Quickstart Features Features Flags Catalog Plans Add Ons …" at bounding box center [382, 191] width 765 height 382
click at [727, 67] on icon "button" at bounding box center [723, 65] width 8 height 8
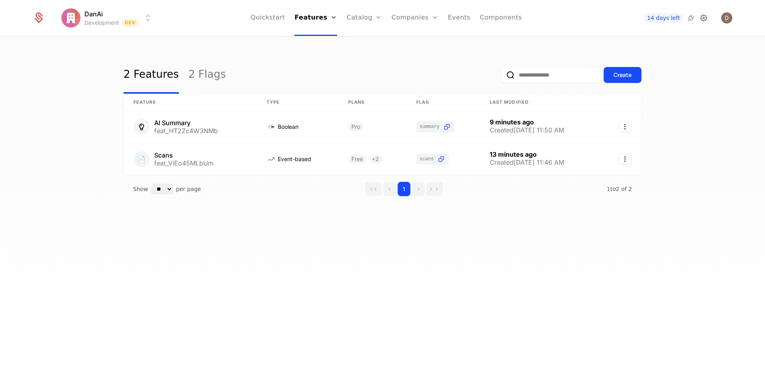
click at [701, 18] on icon at bounding box center [704, 18] width 10 height 10
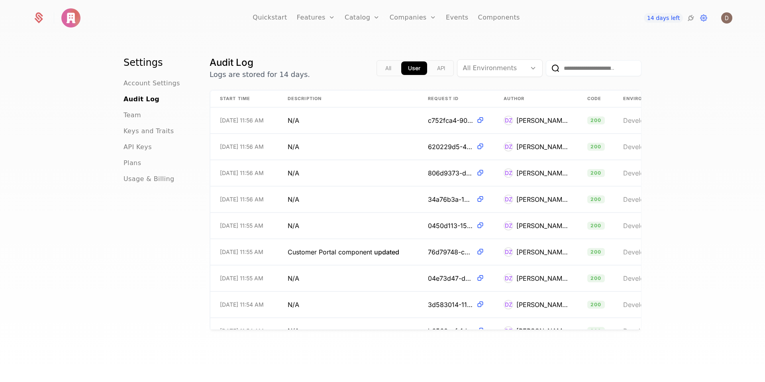
click at [159, 147] on div "API Keys" at bounding box center [157, 147] width 67 height 10
click at [139, 151] on span "API Keys" at bounding box center [138, 147] width 28 height 10
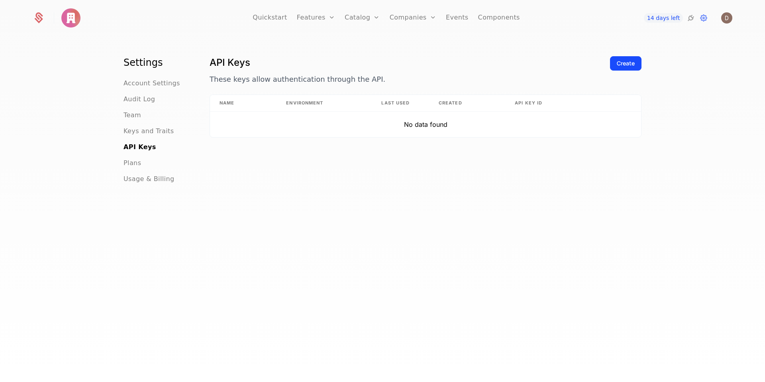
click at [619, 71] on div "Create" at bounding box center [625, 75] width 31 height 38
click at [617, 65] on div "Create" at bounding box center [626, 63] width 18 height 8
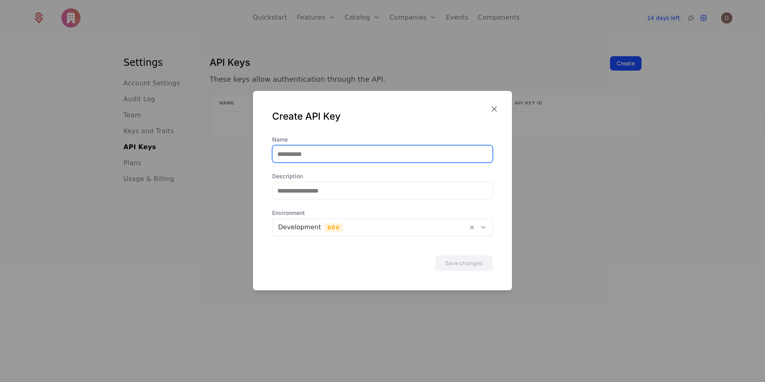
click at [336, 153] on input "Name" at bounding box center [383, 154] width 220 height 17
type input "******"
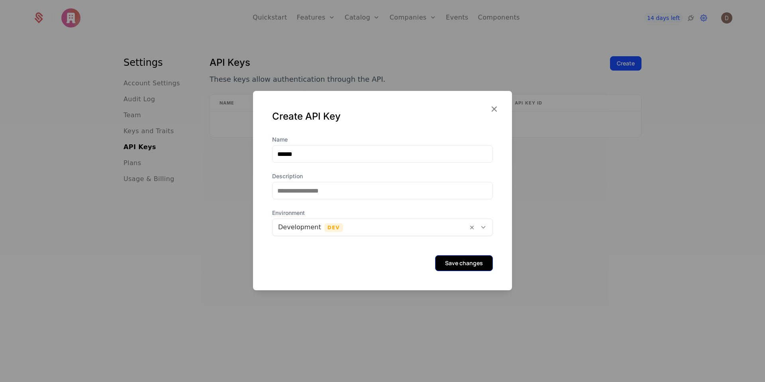
click at [446, 264] on button "Save changes" at bounding box center [464, 263] width 58 height 16
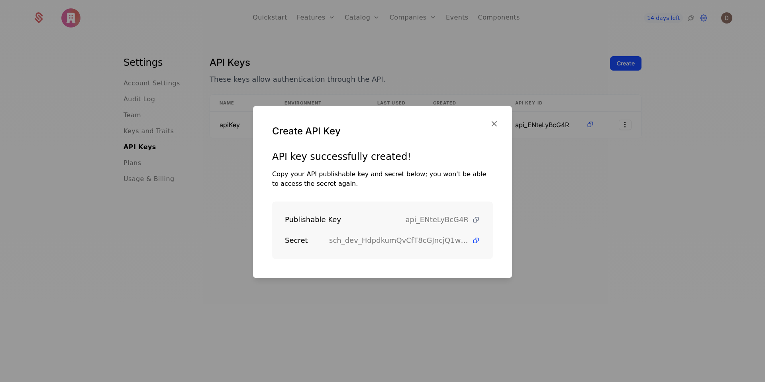
click at [472, 222] on icon at bounding box center [476, 220] width 8 height 8
click at [472, 244] on icon at bounding box center [476, 240] width 8 height 8
click at [473, 220] on icon at bounding box center [476, 220] width 8 height 8
click at [494, 125] on icon "button" at bounding box center [494, 123] width 10 height 10
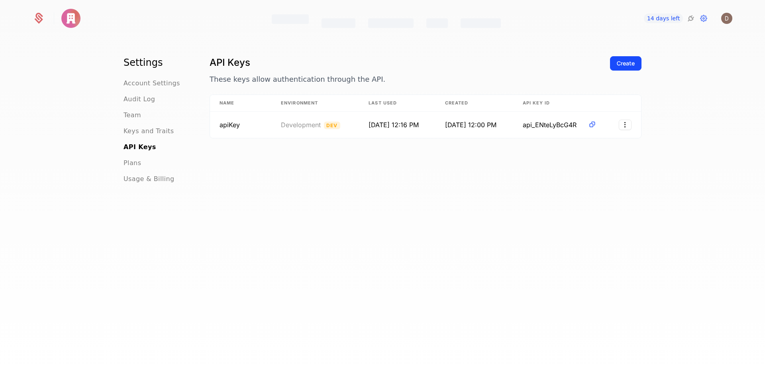
click at [456, 17] on div "Features Catalog Companies Events Components" at bounding box center [386, 18] width 229 height 37
click at [456, 18] on link "Events" at bounding box center [457, 18] width 23 height 36
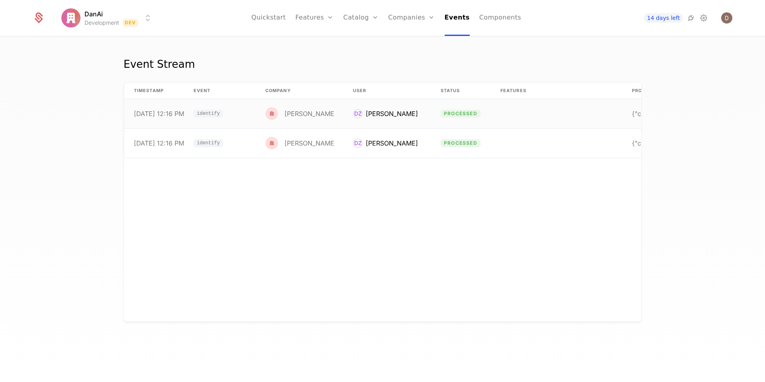
click at [183, 116] on div "9/2/25, 12:16 PM" at bounding box center [159, 113] width 50 height 6
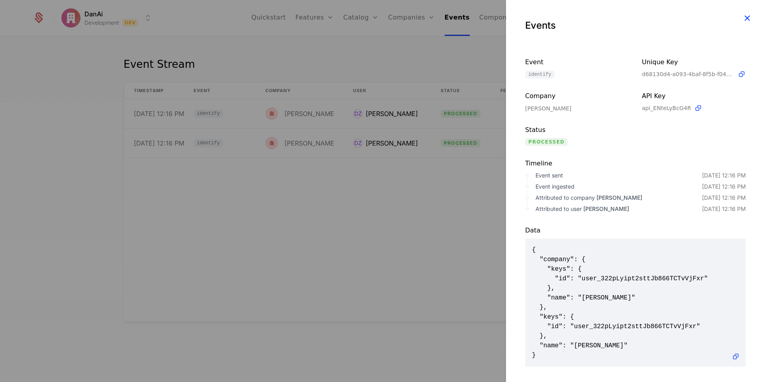
click at [742, 18] on icon "button" at bounding box center [747, 18] width 10 height 10
